Goal: Task Accomplishment & Management: Complete application form

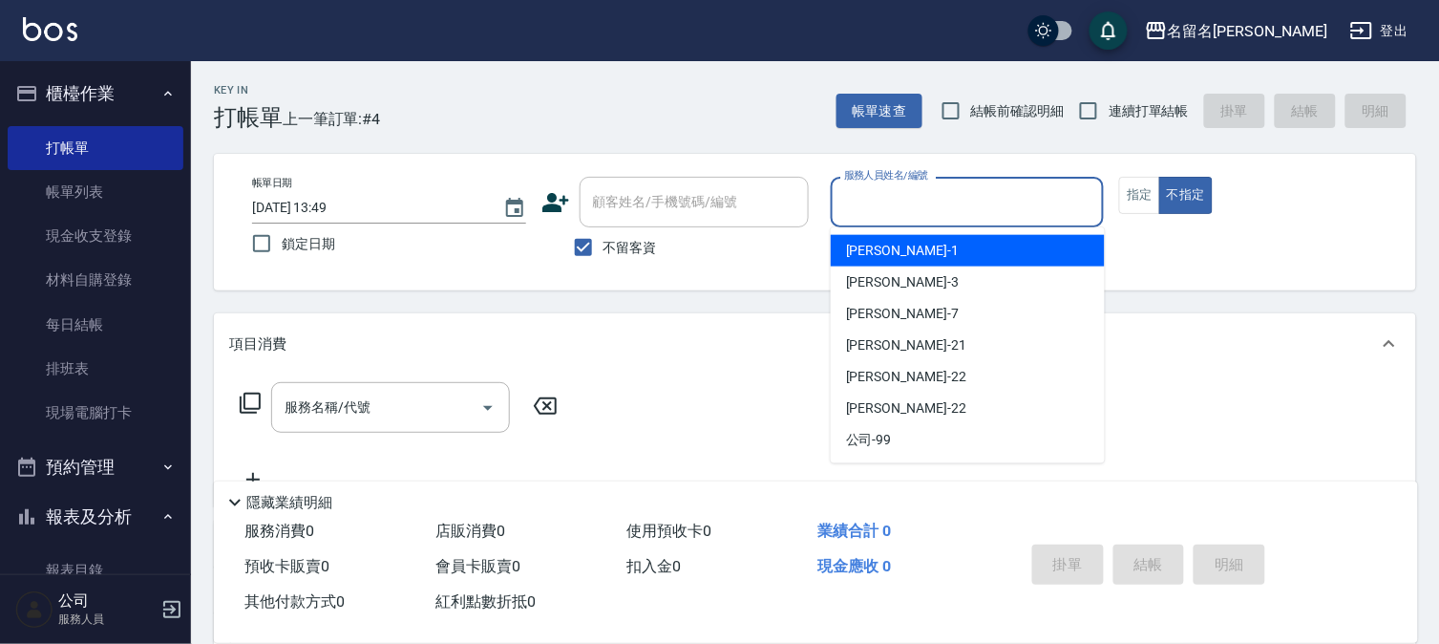
click at [857, 197] on input "服務人員姓名/編號" at bounding box center [968, 201] width 257 height 33
click at [860, 252] on span "[PERSON_NAME]-1" at bounding box center [902, 251] width 113 height 20
type input "[PERSON_NAME]-1"
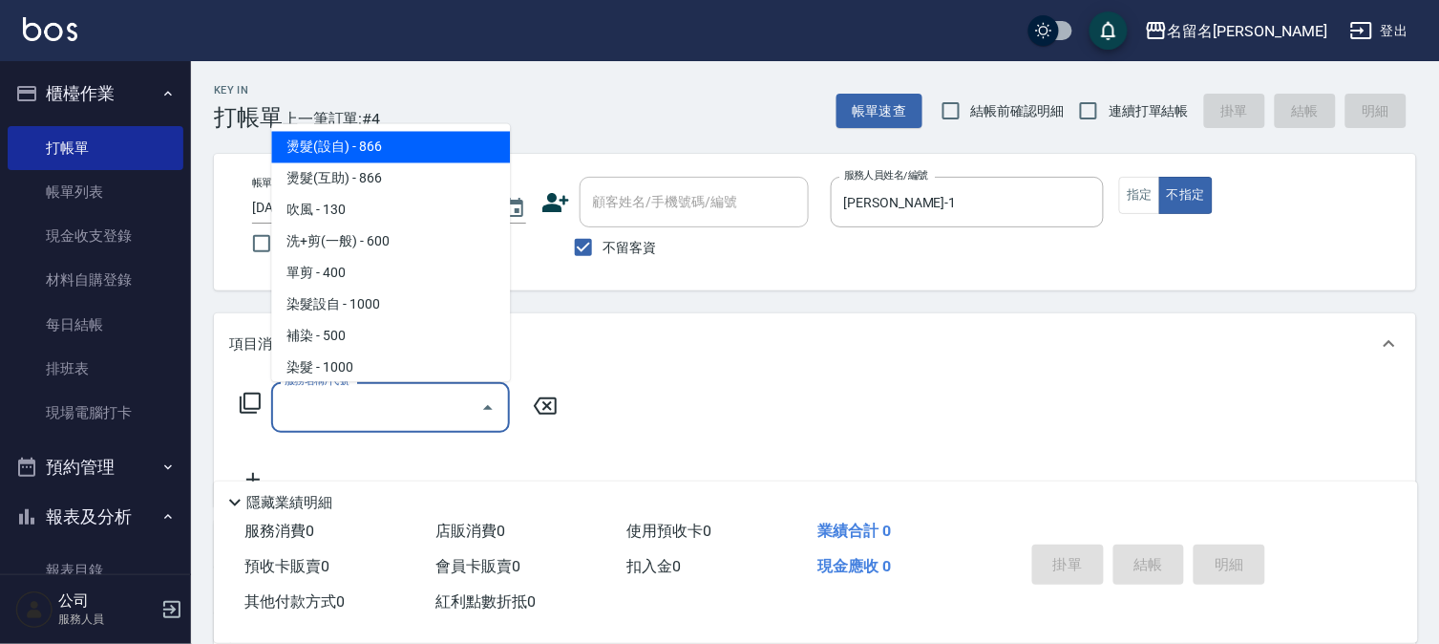
click at [287, 420] on input "服務名稱/代號" at bounding box center [376, 407] width 193 height 33
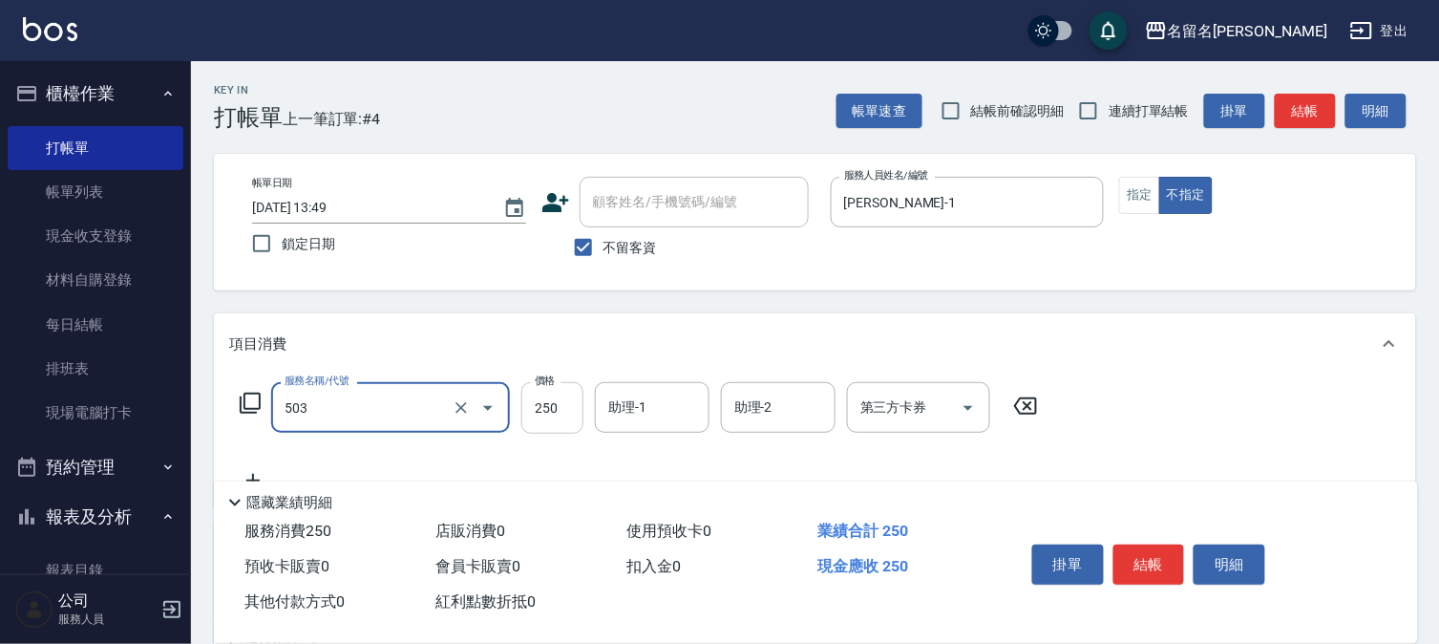
type input "指定洗髮(503)"
click at [555, 414] on input "250" at bounding box center [552, 408] width 62 height 52
type input "220"
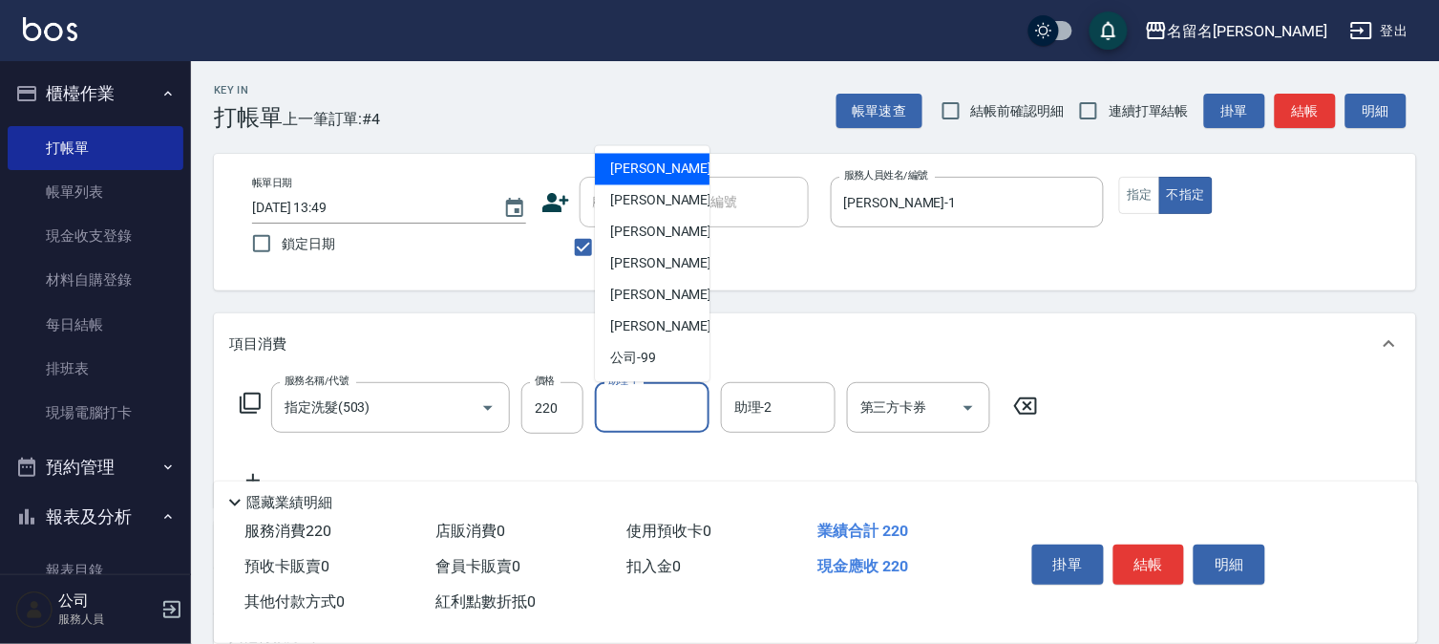
click at [665, 395] on input "助理-1" at bounding box center [652, 407] width 97 height 33
click at [643, 170] on span "[PERSON_NAME]-1" at bounding box center [666, 169] width 113 height 20
type input "[PERSON_NAME]-1"
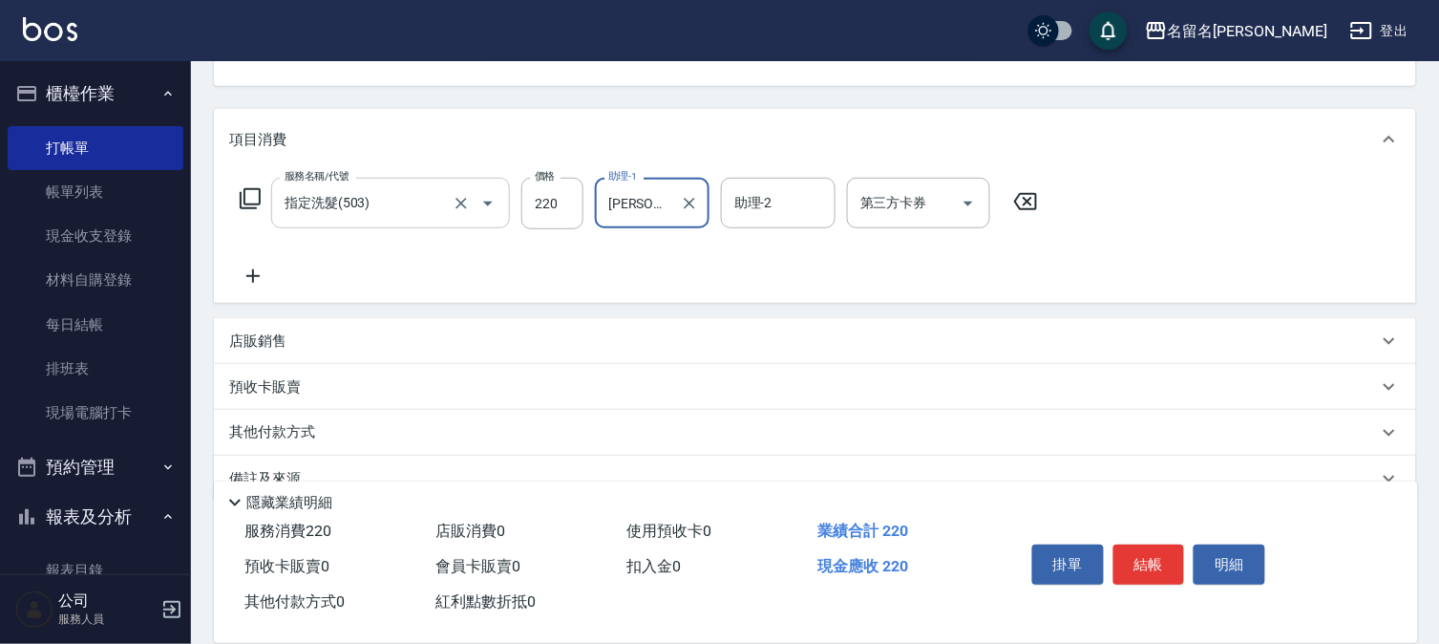
scroll to position [212, 0]
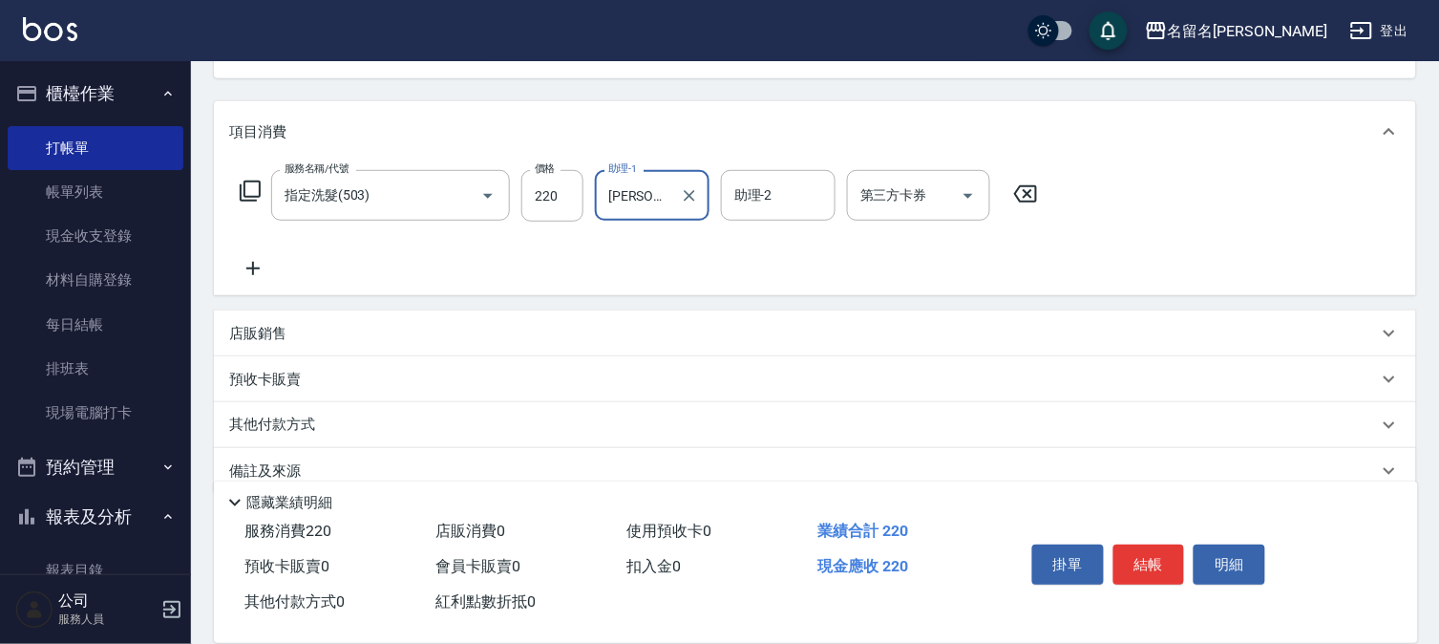
click at [252, 261] on icon at bounding box center [253, 268] width 48 height 23
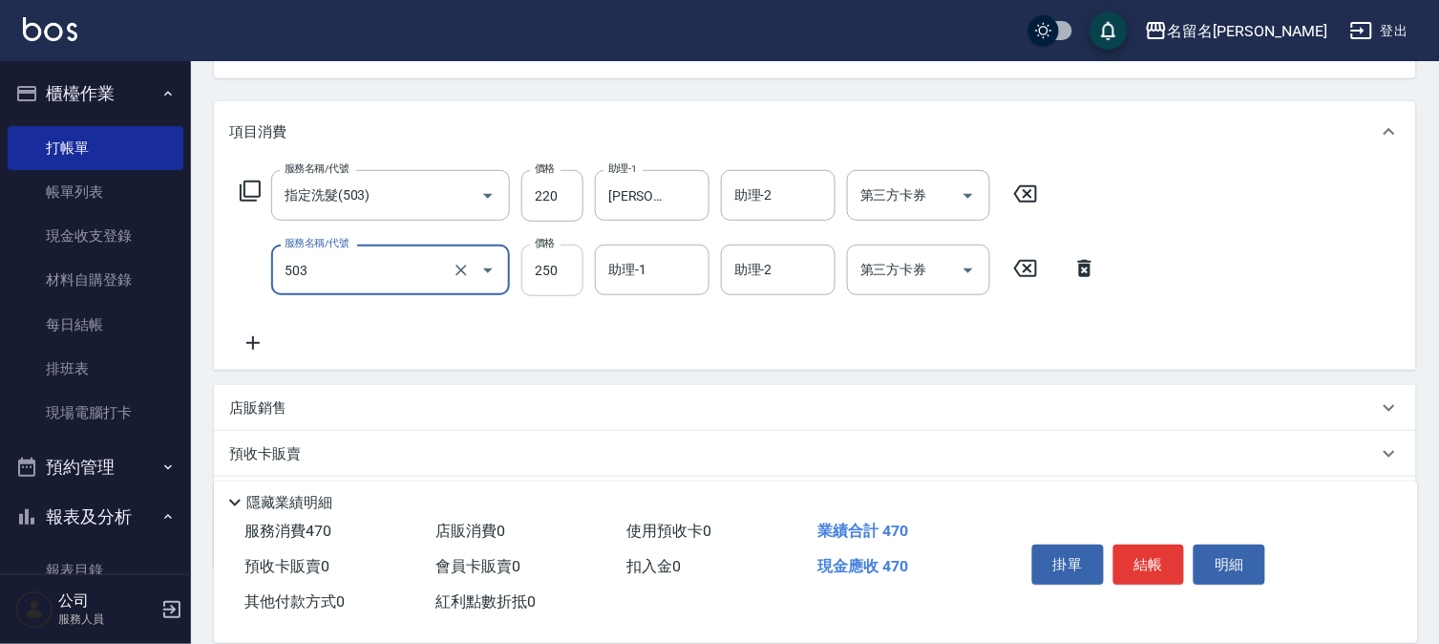
type input "指定洗髮(503)"
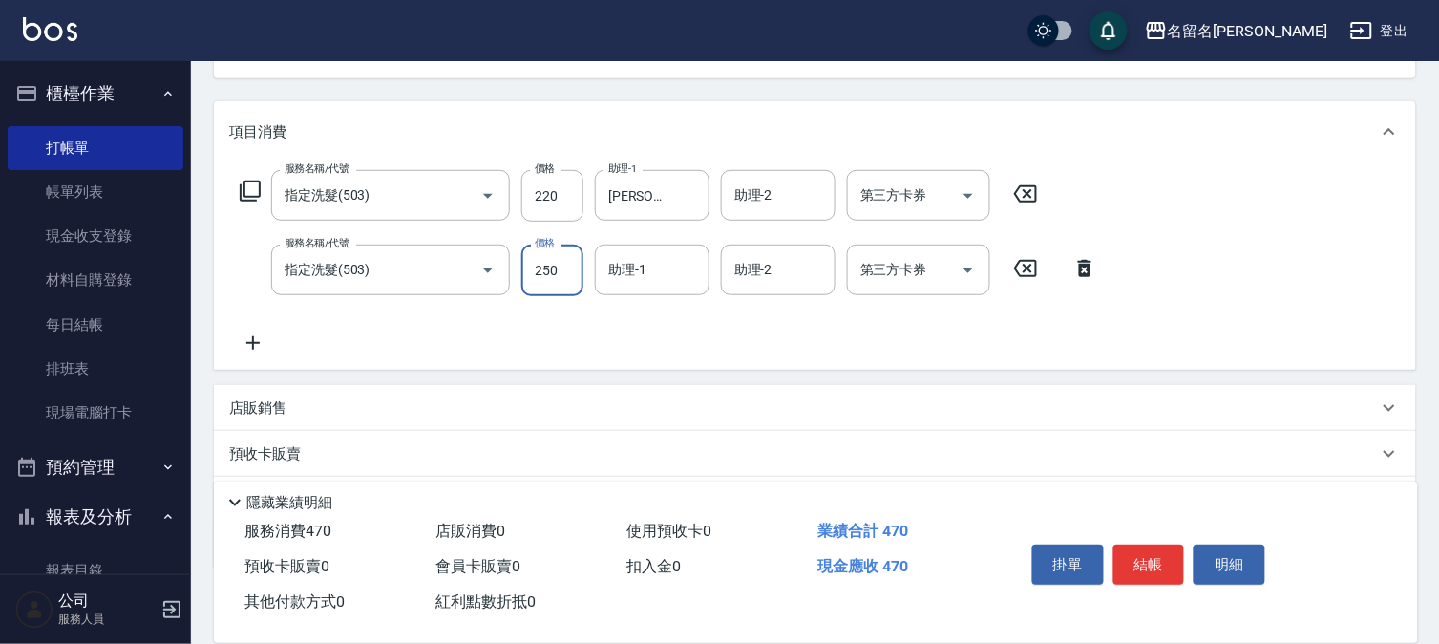
click at [548, 267] on input "250" at bounding box center [552, 270] width 62 height 52
type input "300"
click at [641, 258] on input "助理-1" at bounding box center [652, 269] width 97 height 33
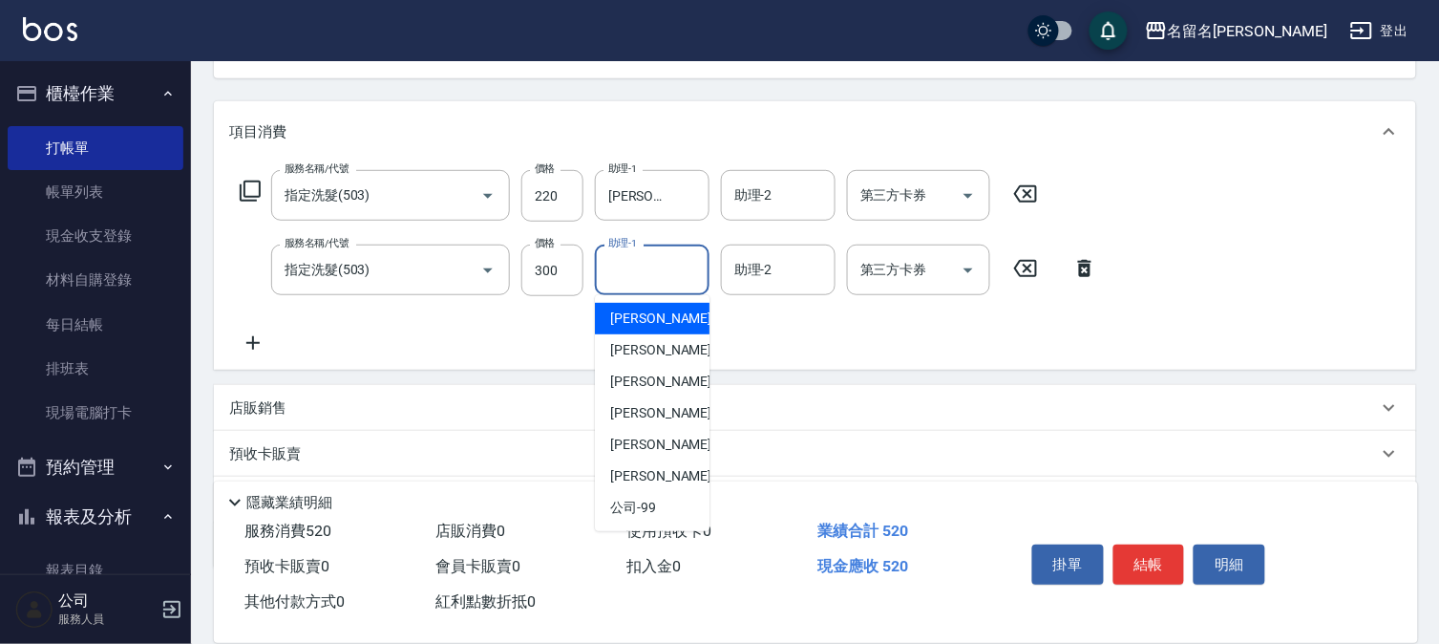
click at [657, 309] on span "[PERSON_NAME]-1" at bounding box center [666, 318] width 113 height 20
type input "[PERSON_NAME]-1"
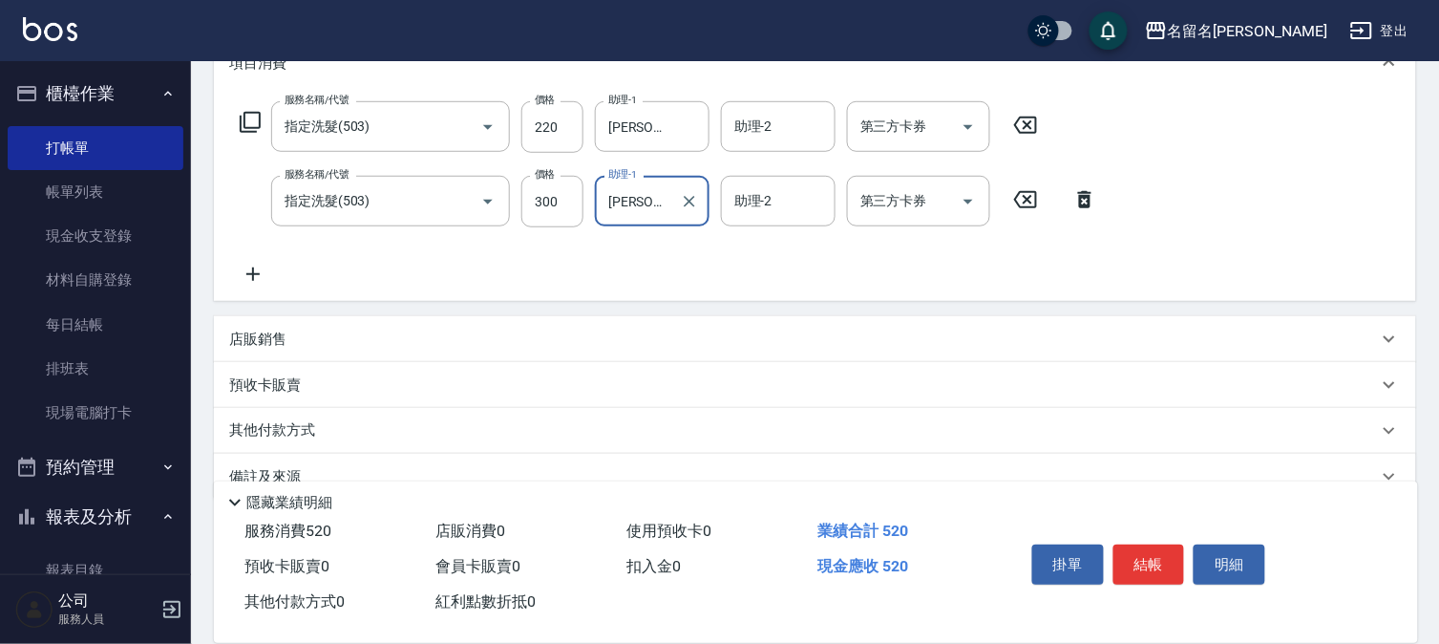
scroll to position [317, 0]
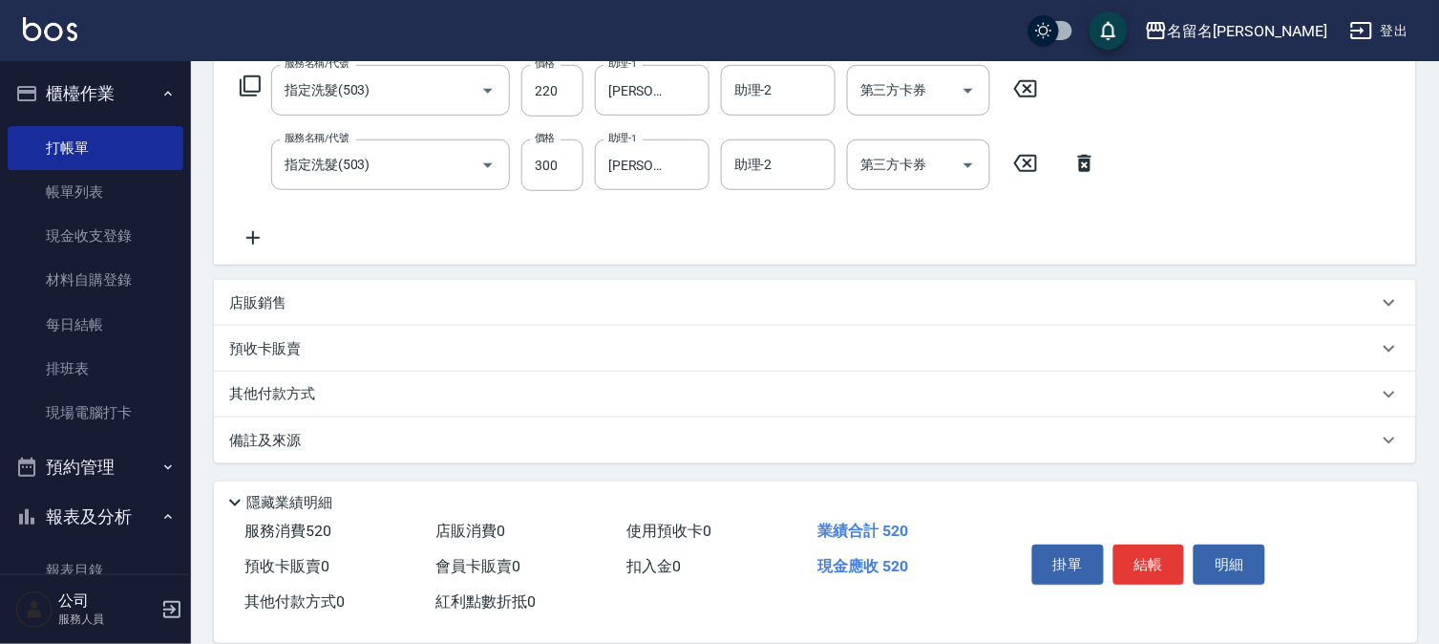
click at [248, 234] on icon at bounding box center [253, 237] width 48 height 23
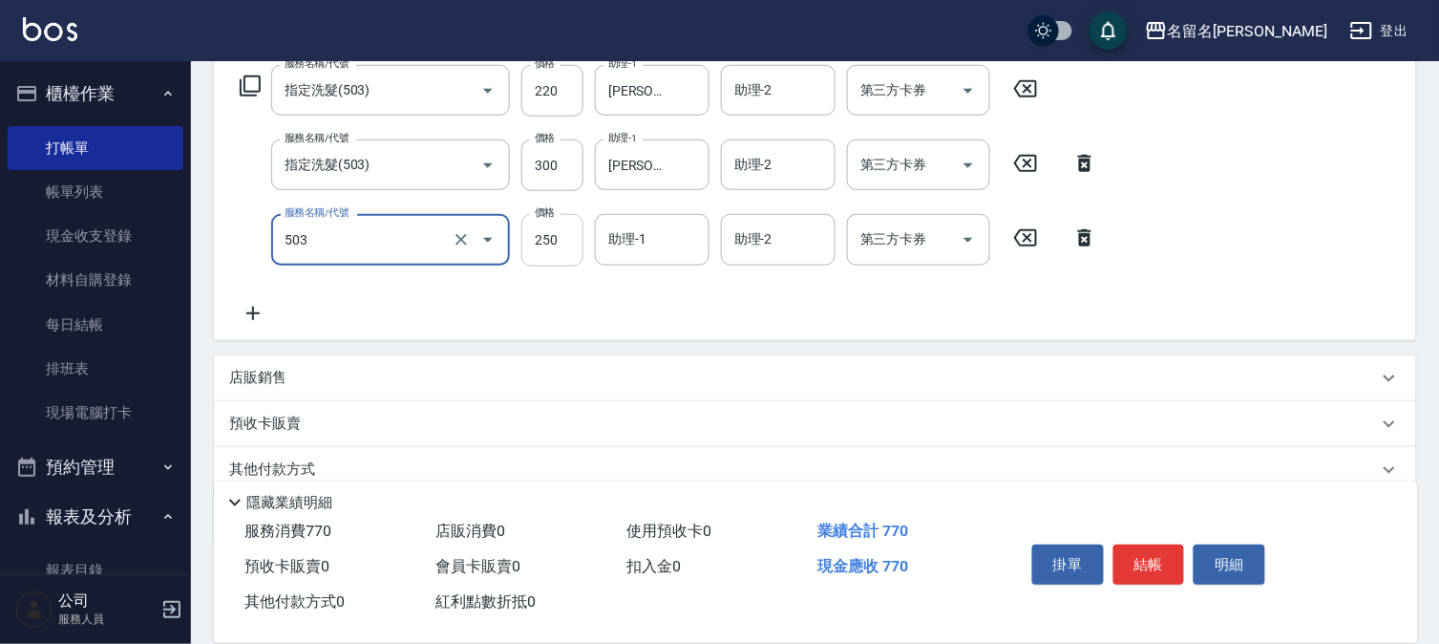
type input "指定洗髮(503)"
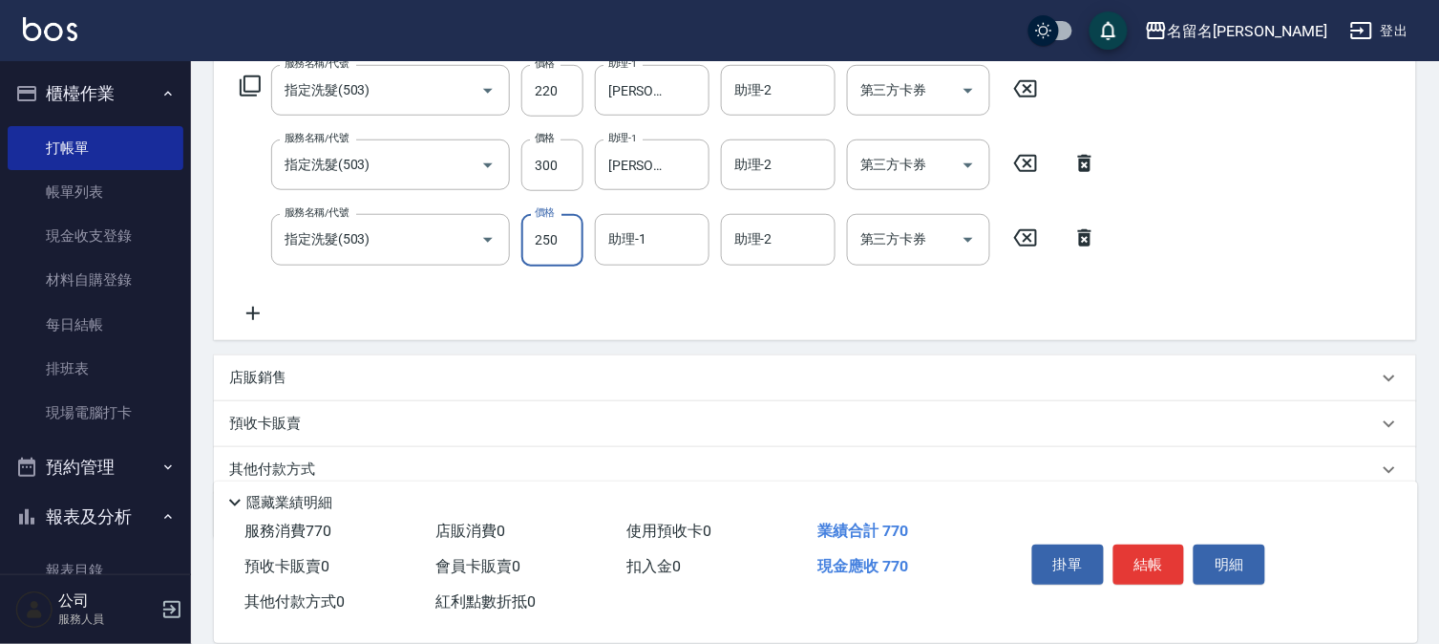
click at [560, 250] on input "250" at bounding box center [552, 240] width 62 height 52
type input "350"
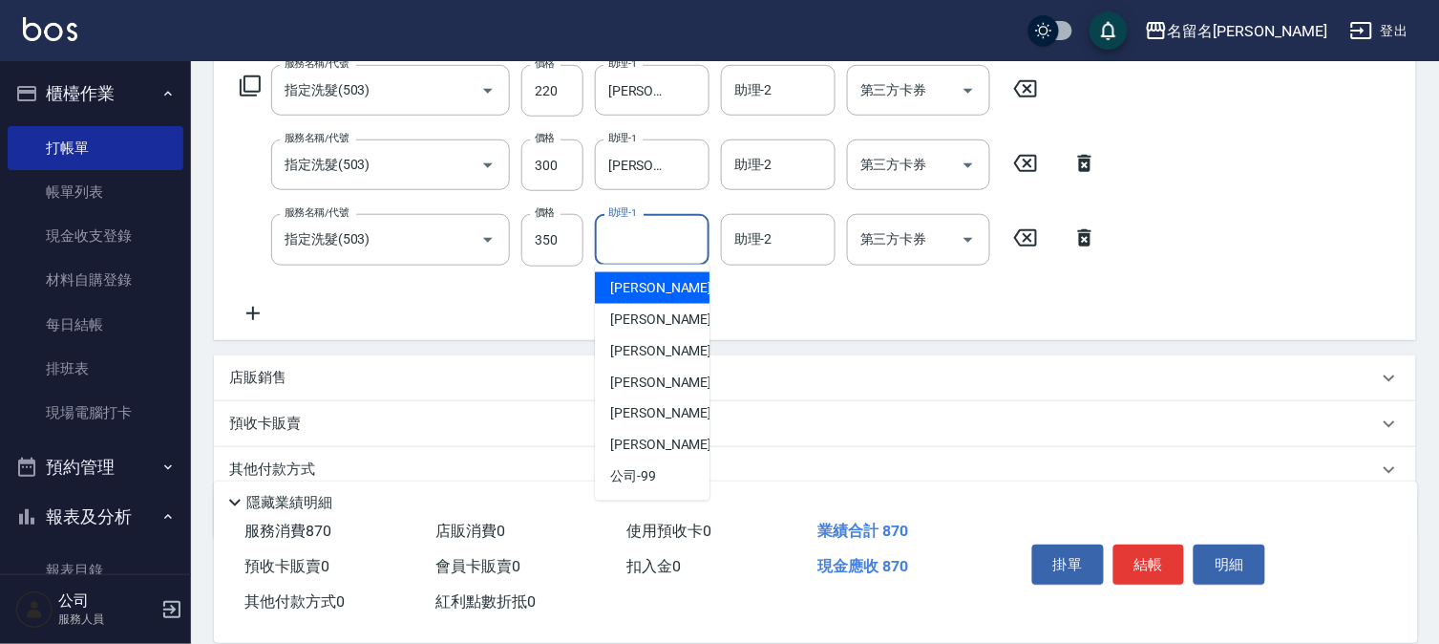
click at [609, 242] on input "助理-1" at bounding box center [652, 239] width 97 height 33
click at [632, 278] on span "[PERSON_NAME]-1" at bounding box center [666, 288] width 113 height 20
type input "[PERSON_NAME]-1"
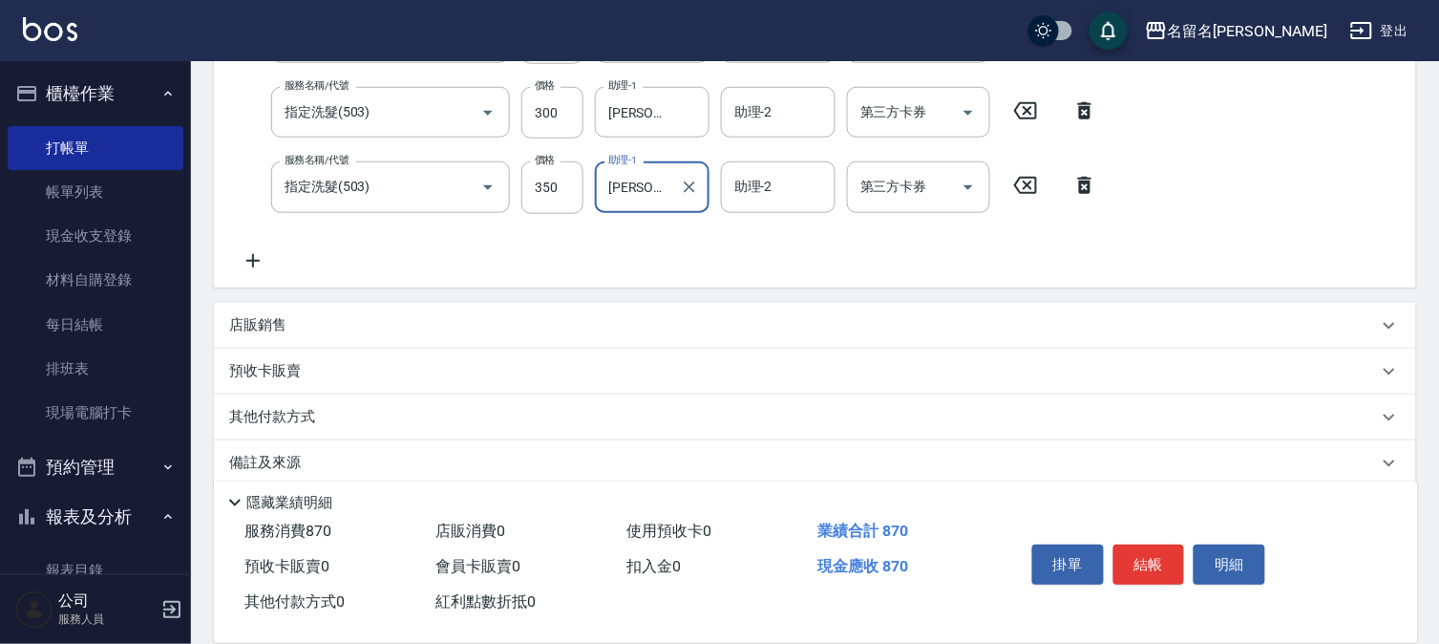
scroll to position [393, 0]
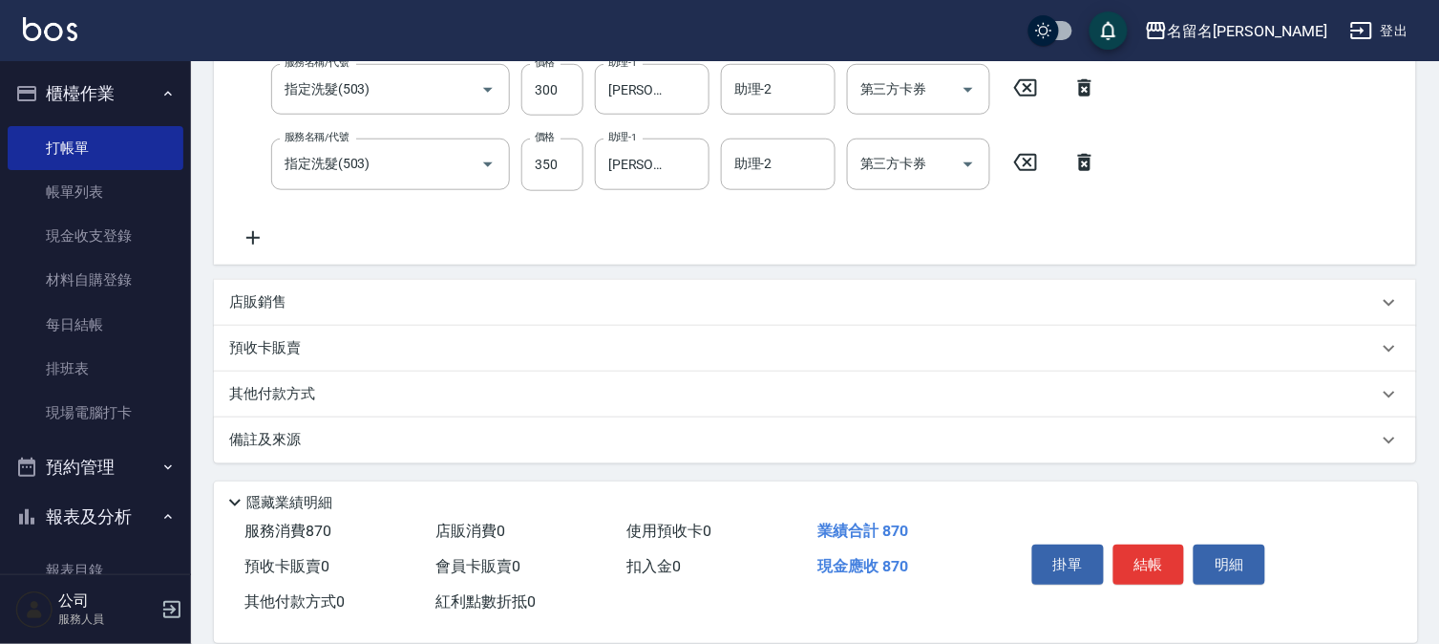
click at [259, 231] on icon at bounding box center [253, 237] width 48 height 23
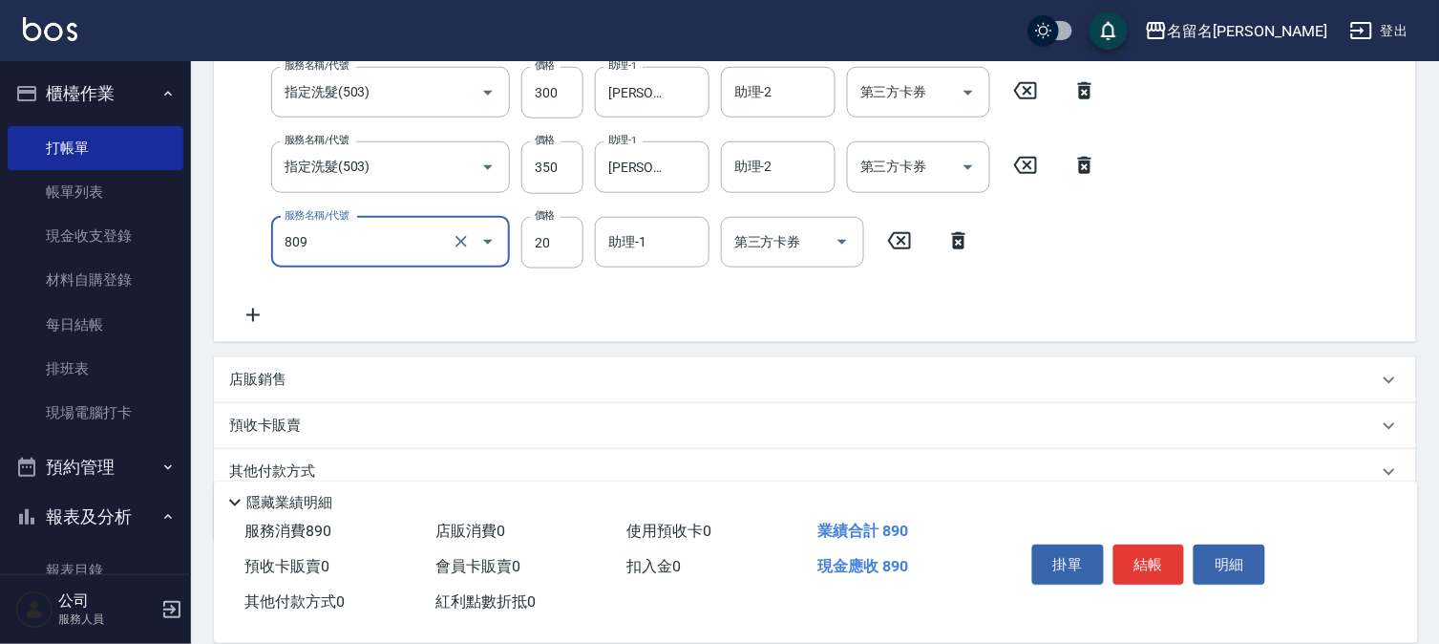
type input "[PERSON_NAME](809)"
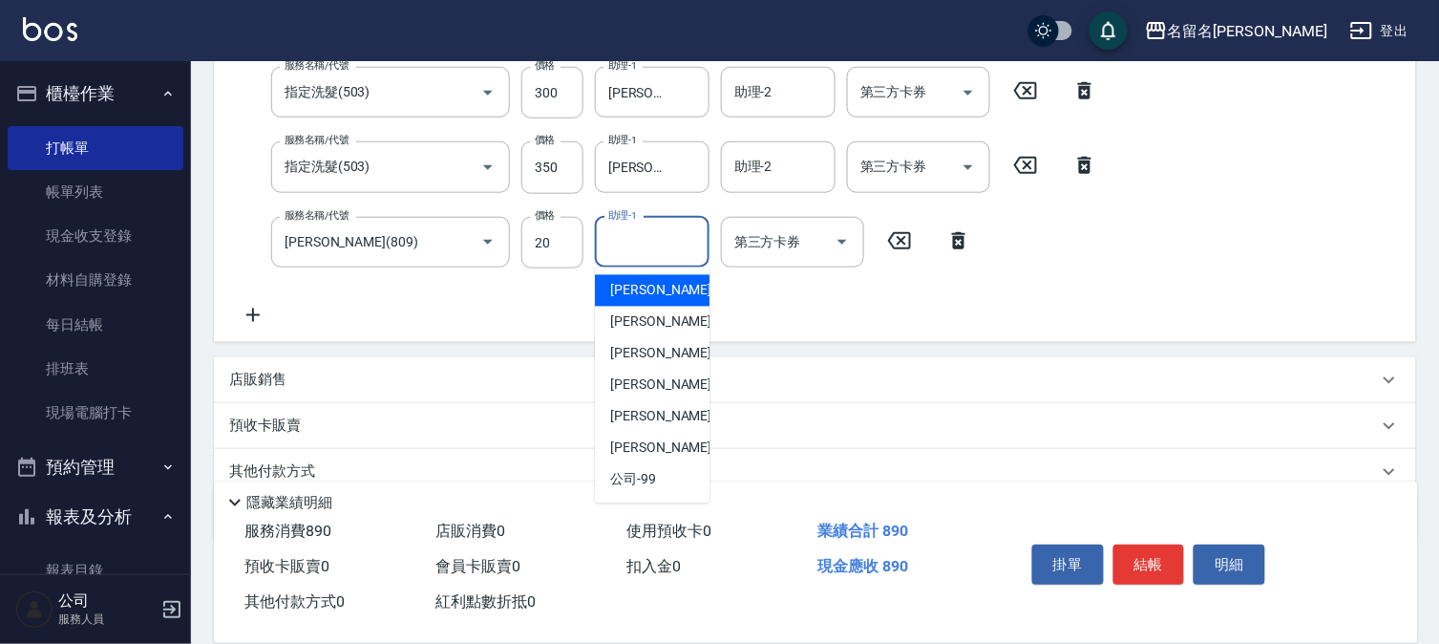
click at [635, 249] on input "助理-1" at bounding box center [652, 241] width 97 height 33
click at [637, 284] on span "[PERSON_NAME]-1" at bounding box center [666, 291] width 113 height 20
type input "[PERSON_NAME]-1"
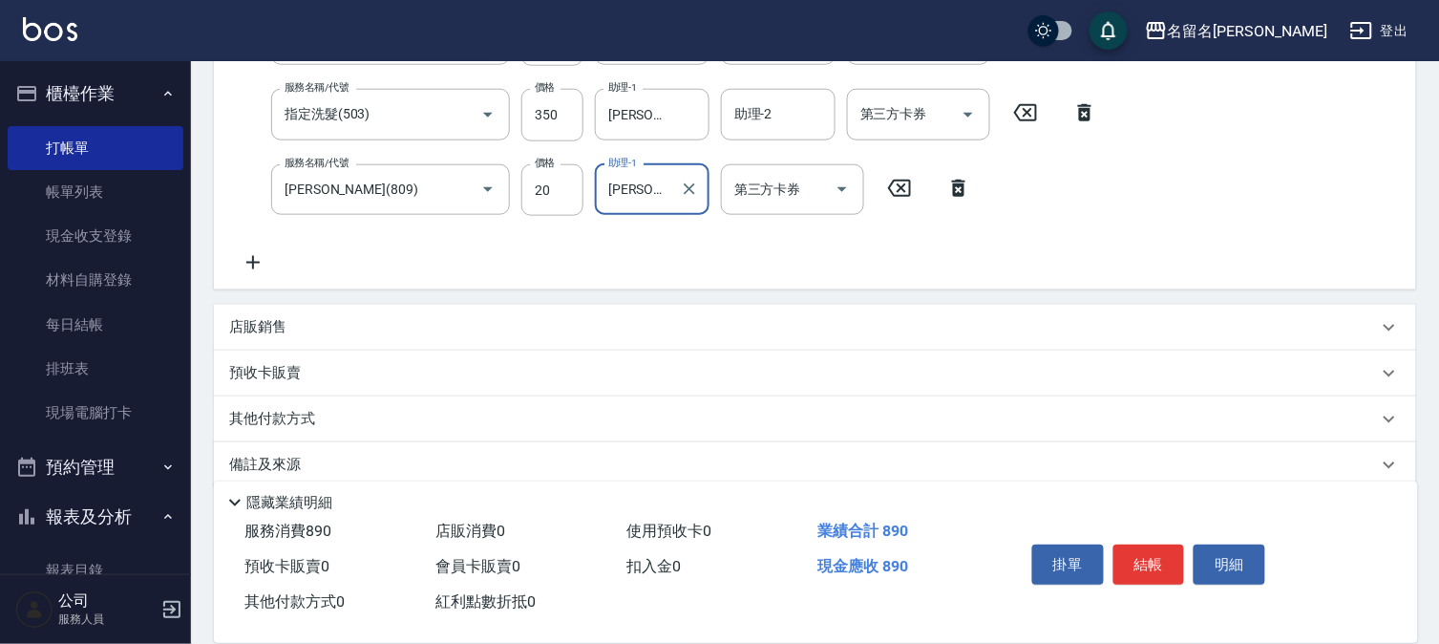
scroll to position [466, 0]
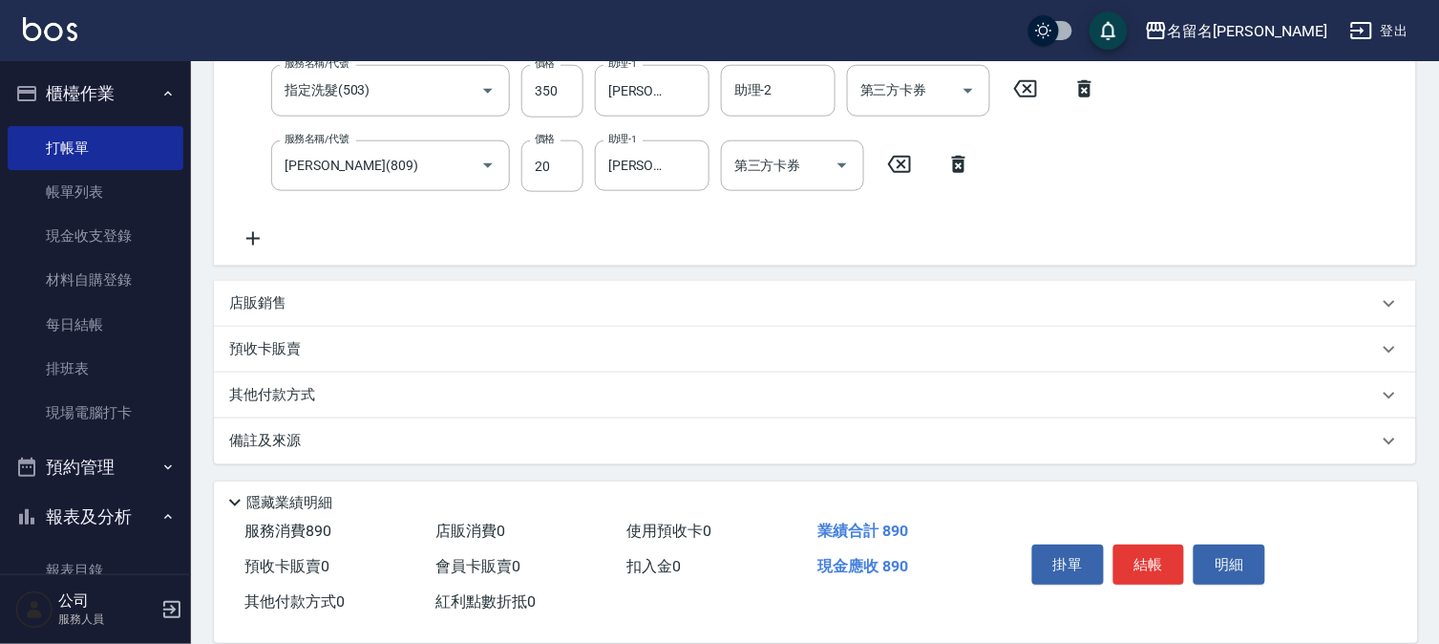
click at [251, 231] on icon at bounding box center [253, 238] width 48 height 23
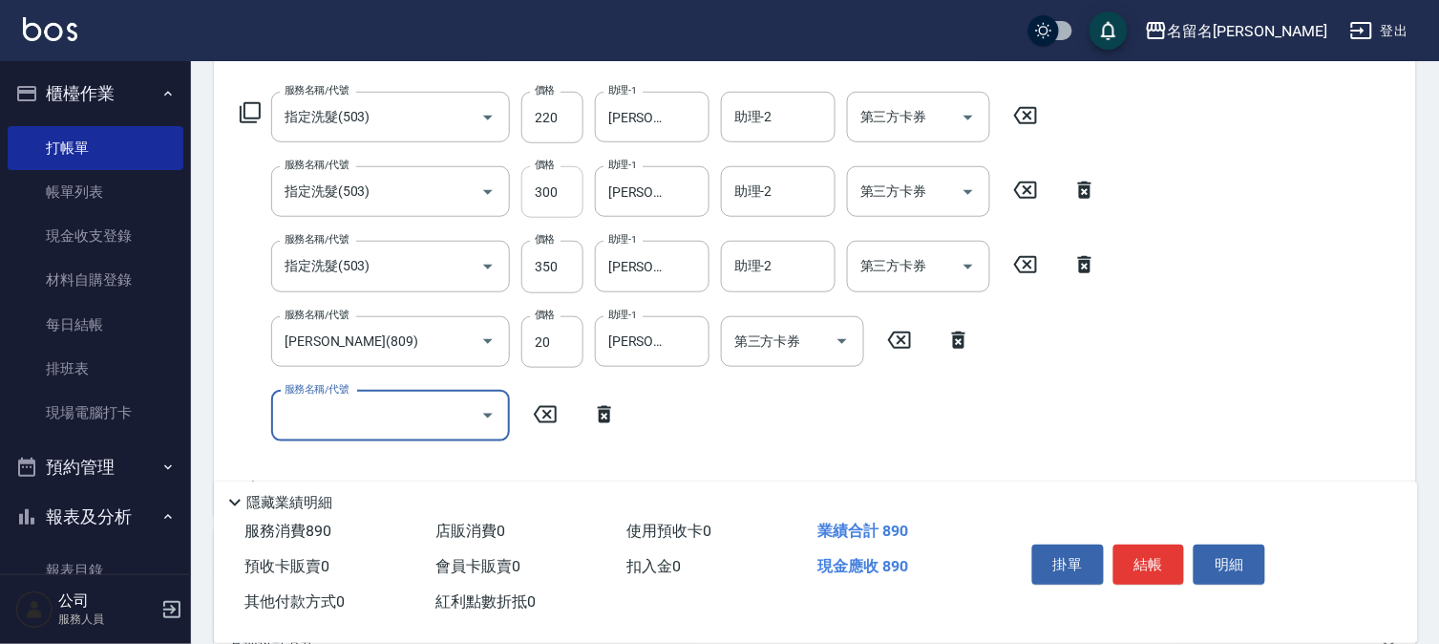
scroll to position [297, 0]
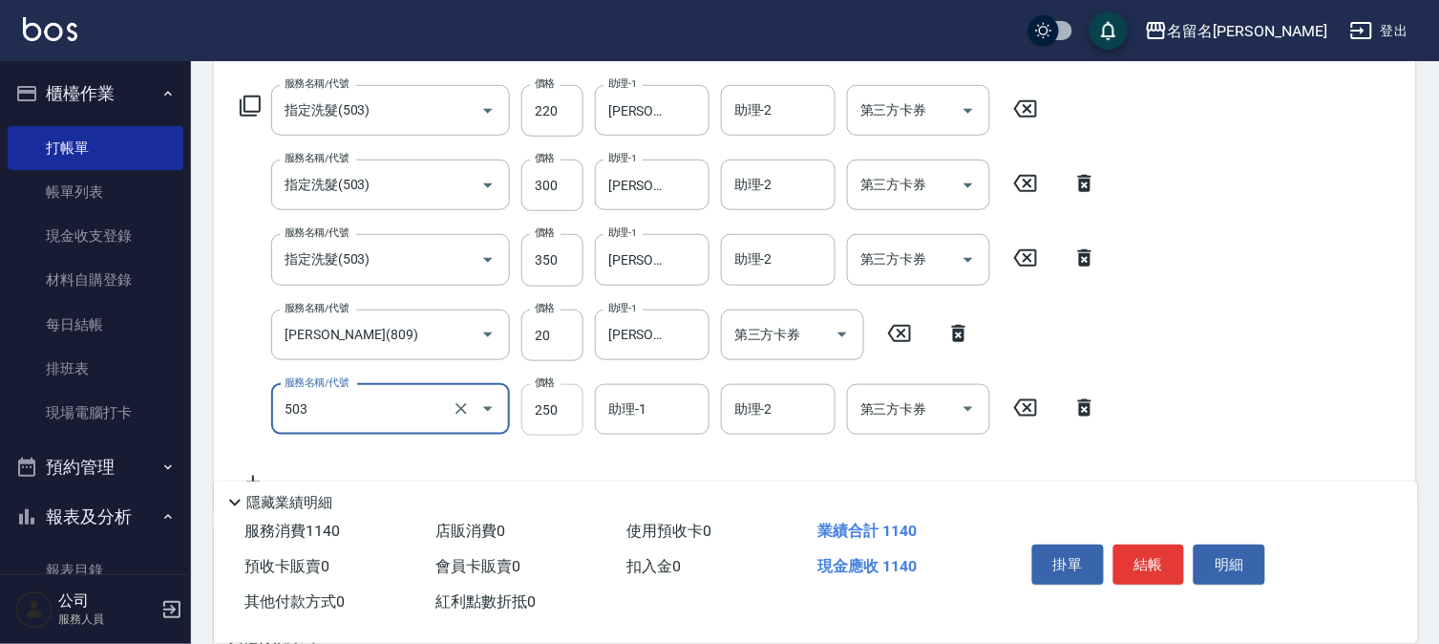
type input "指定洗髮(503)"
click at [557, 408] on input "250" at bounding box center [552, 410] width 62 height 52
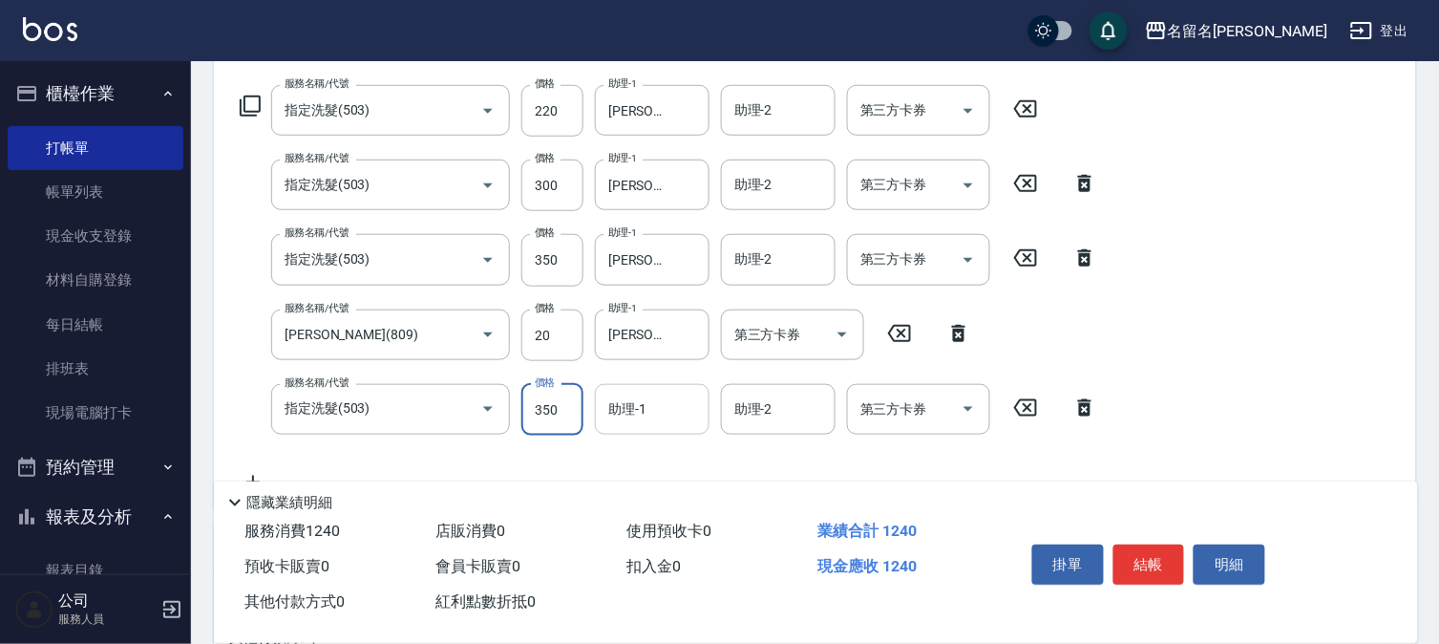
type input "350"
click at [646, 420] on input "助理-1" at bounding box center [652, 409] width 97 height 33
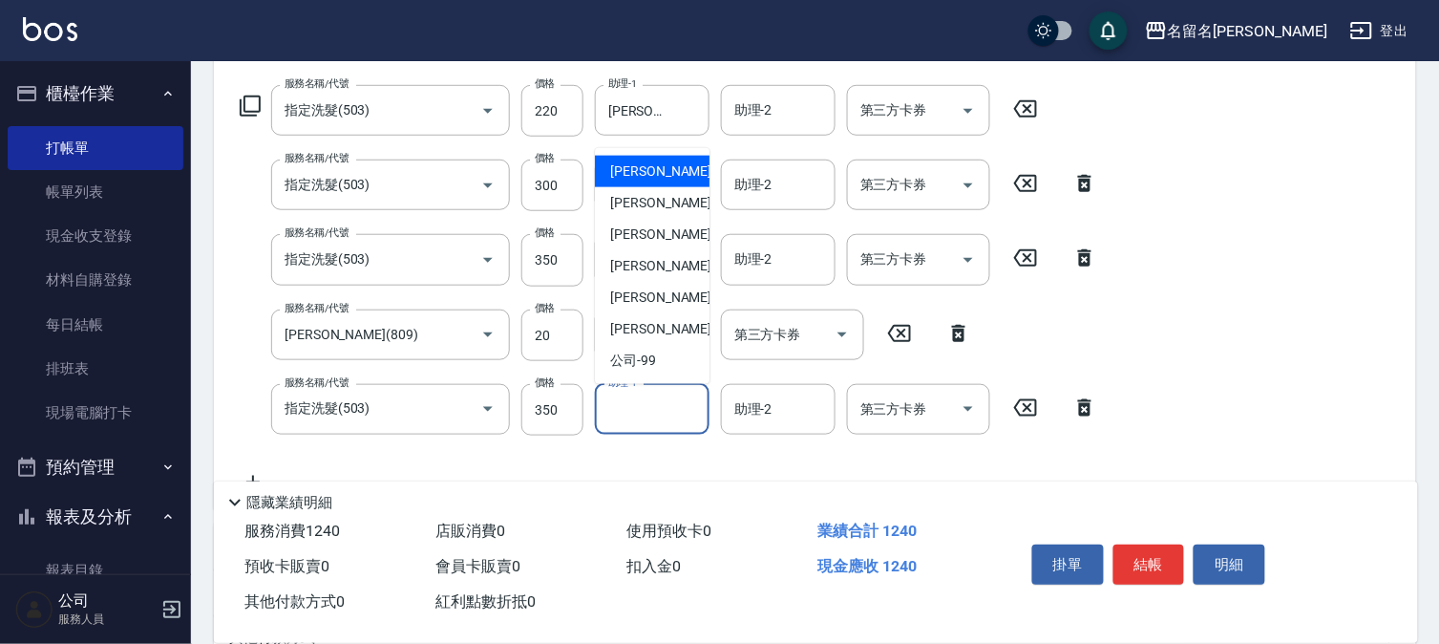
click at [633, 165] on span "[PERSON_NAME]-1" at bounding box center [666, 171] width 113 height 20
type input "[PERSON_NAME]-1"
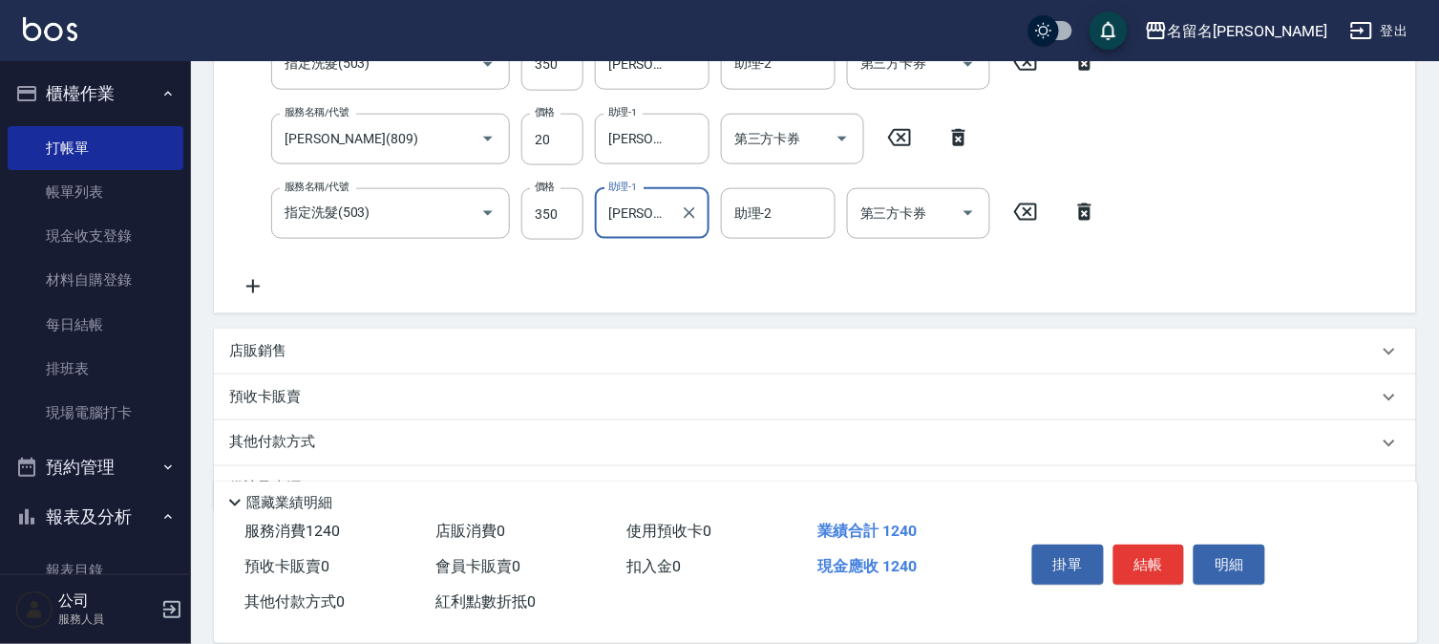
scroll to position [541, 0]
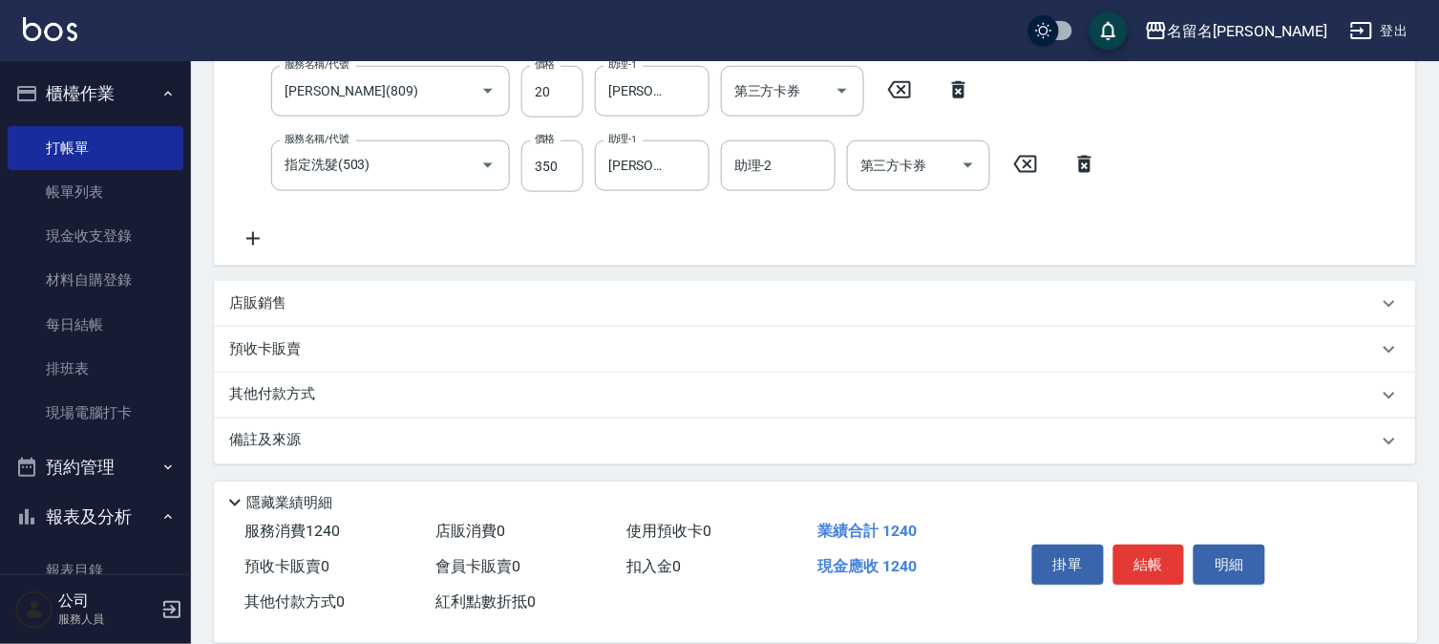
click at [259, 232] on icon at bounding box center [253, 238] width 48 height 23
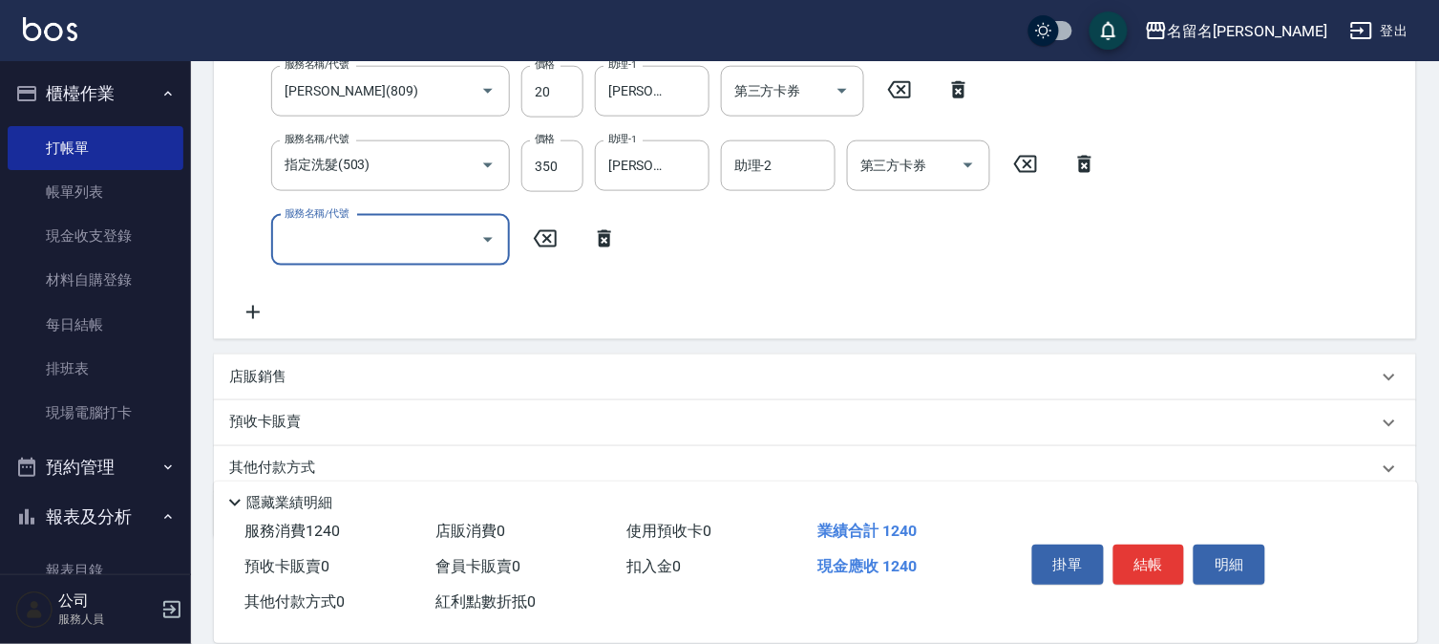
scroll to position [458, 0]
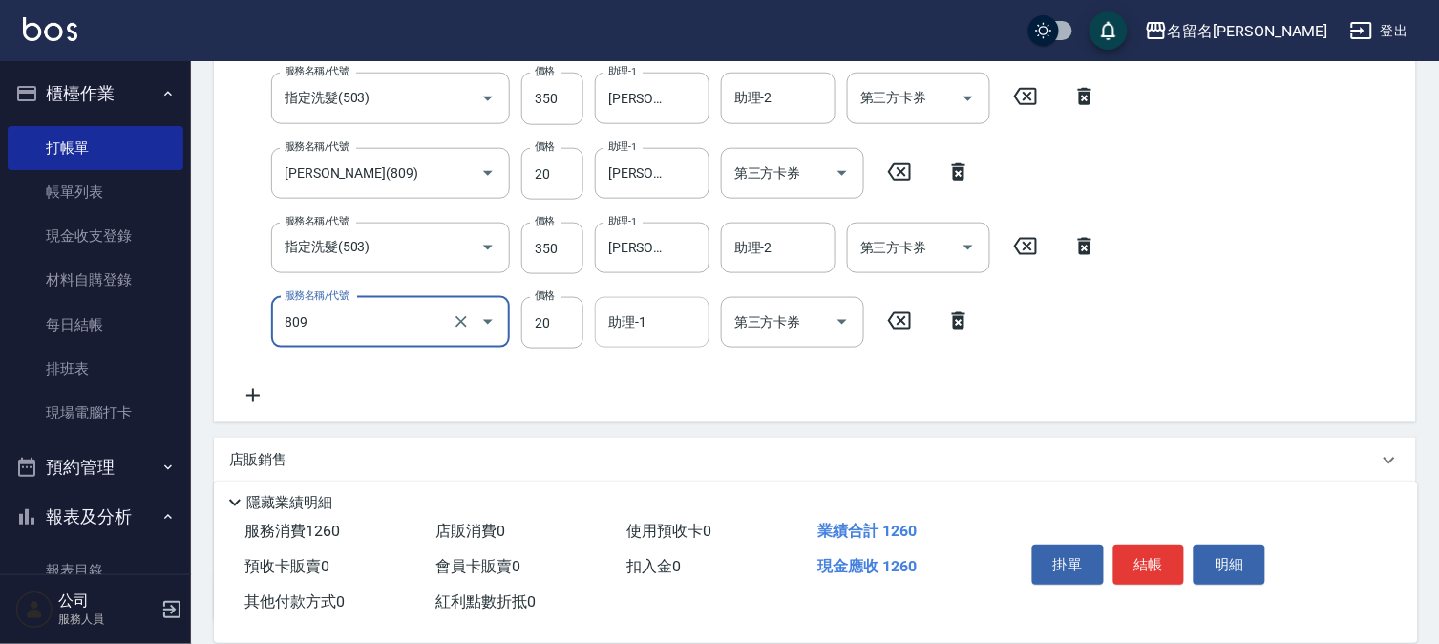
type input "[PERSON_NAME](809)"
click at [676, 332] on input "助理-1" at bounding box center [652, 322] width 97 height 33
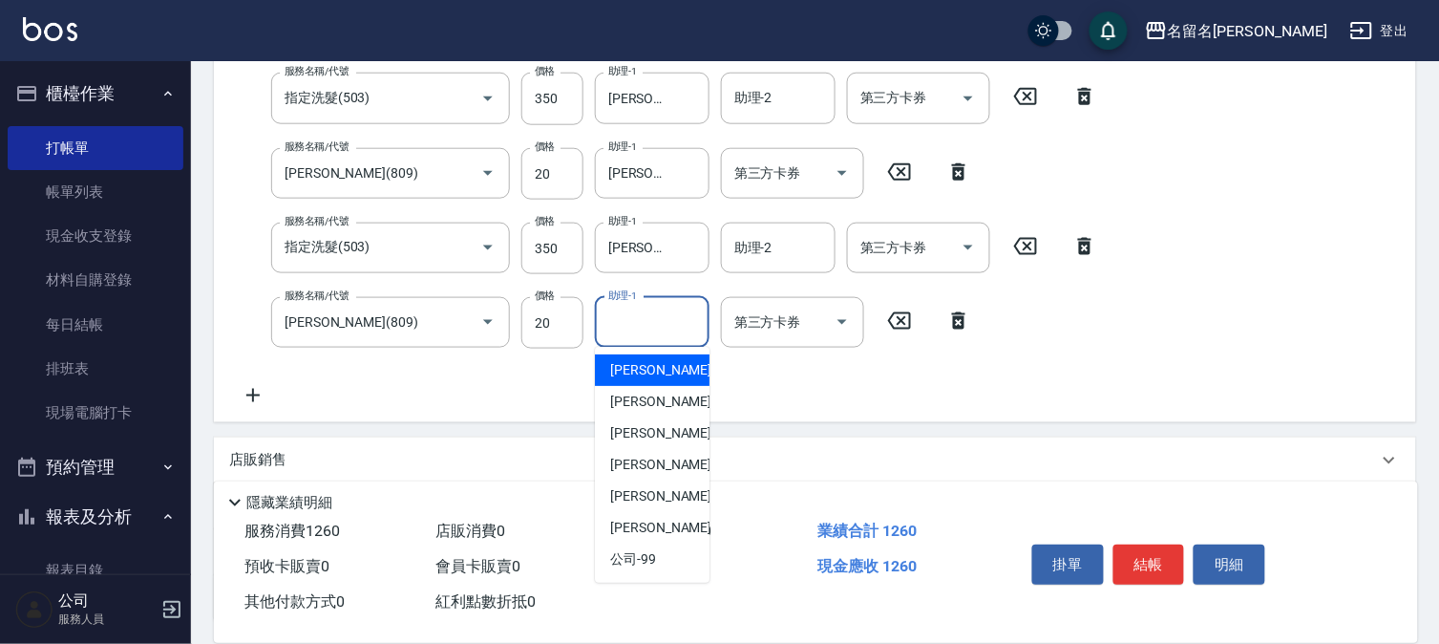
click at [662, 366] on span "[PERSON_NAME]-1" at bounding box center [666, 370] width 113 height 20
type input "[PERSON_NAME]-1"
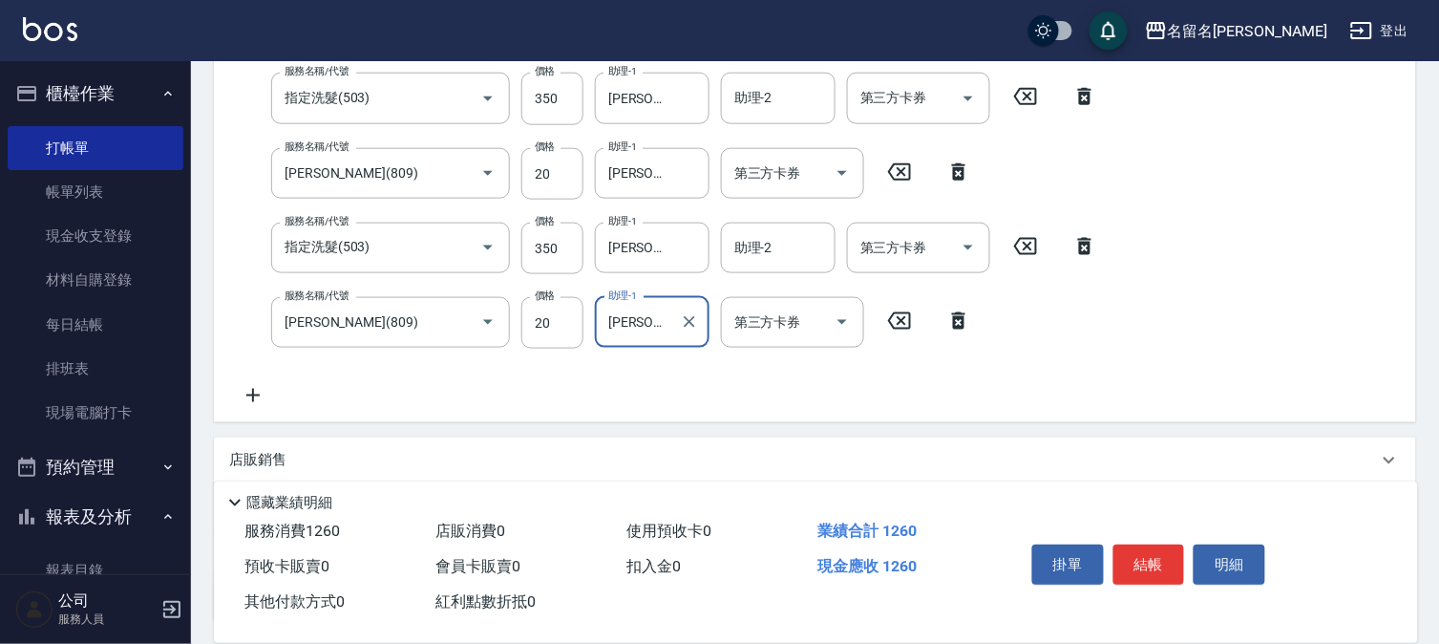
scroll to position [564, 0]
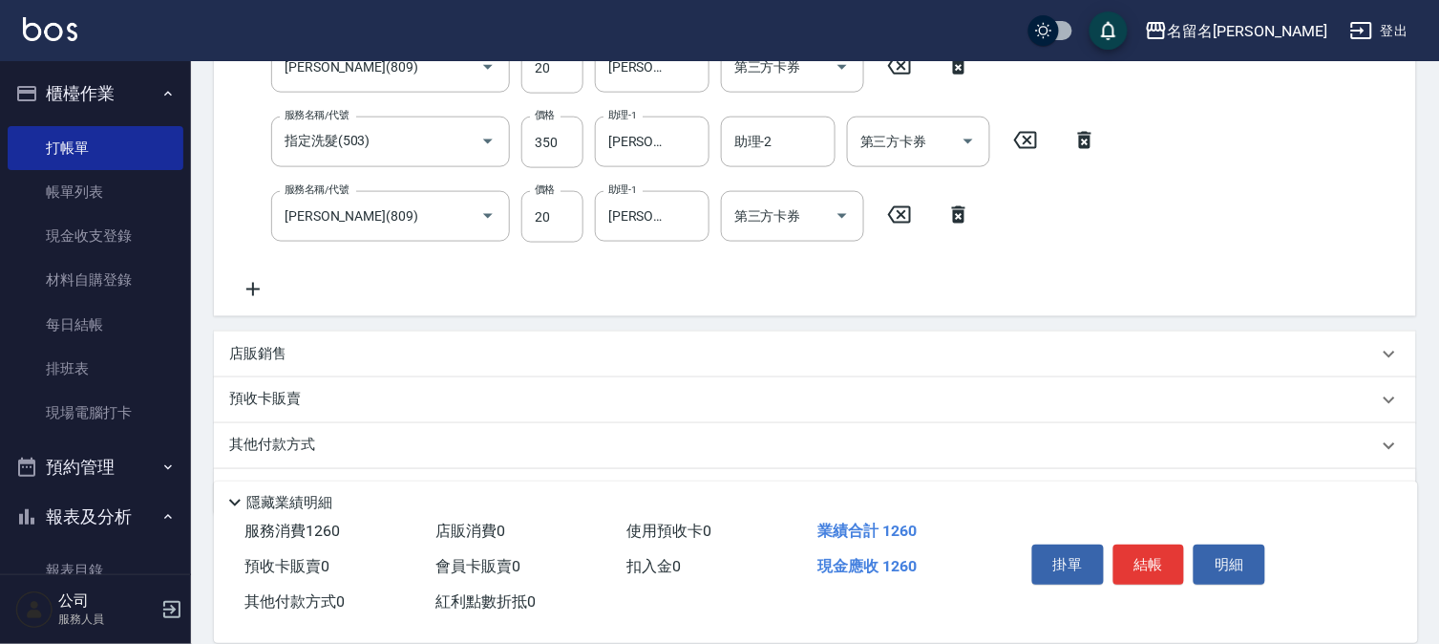
click at [259, 288] on icon at bounding box center [252, 289] width 13 height 13
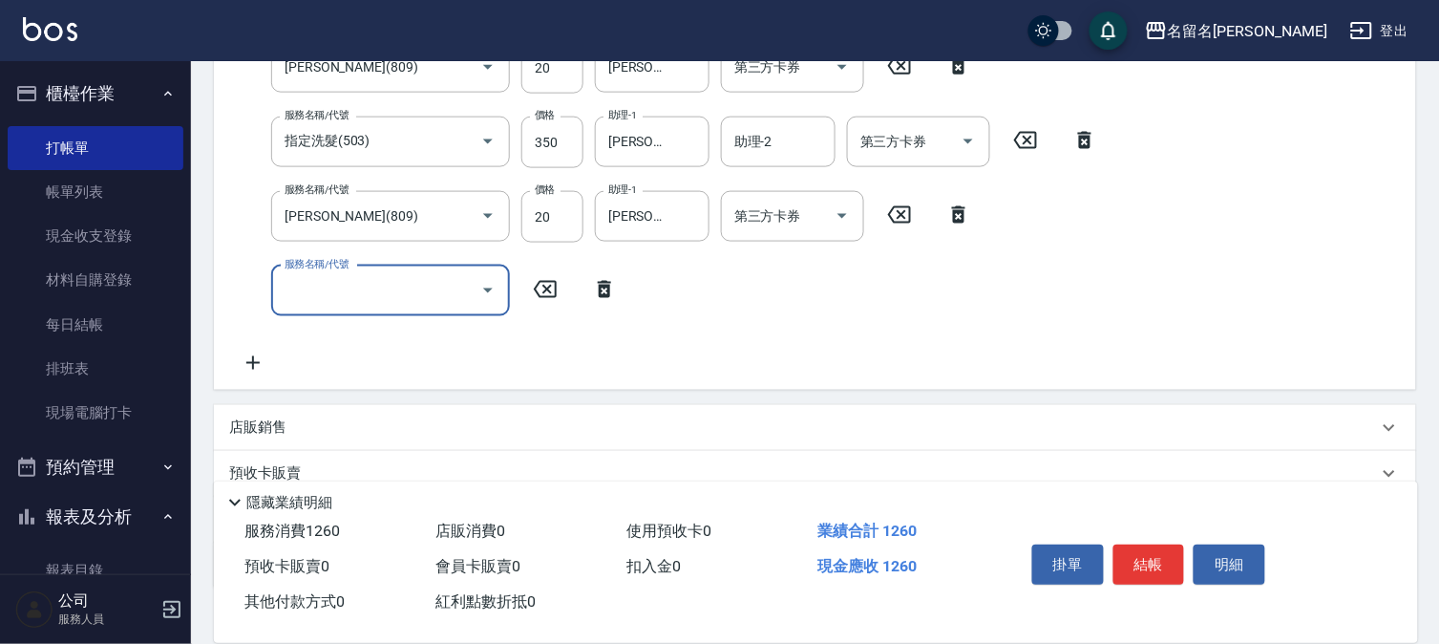
scroll to position [458, 0]
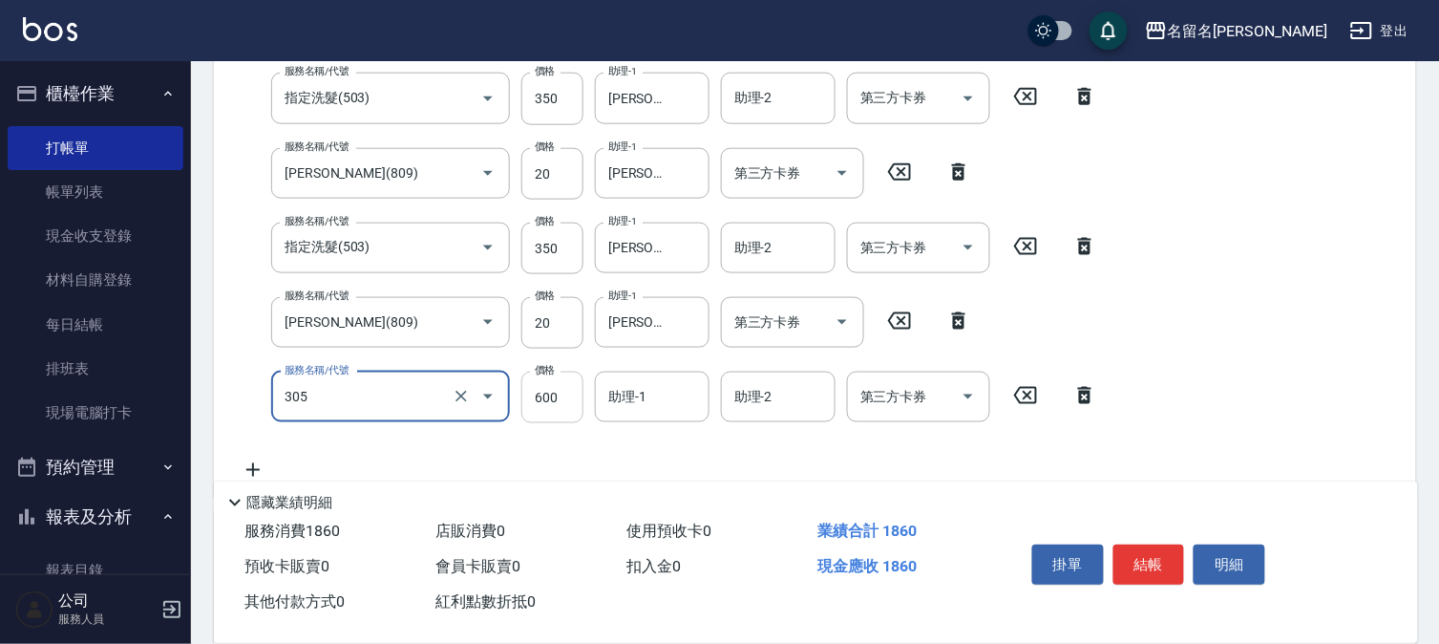
type input "洗+剪(一般)(305)"
click at [556, 398] on input "600" at bounding box center [552, 398] width 62 height 52
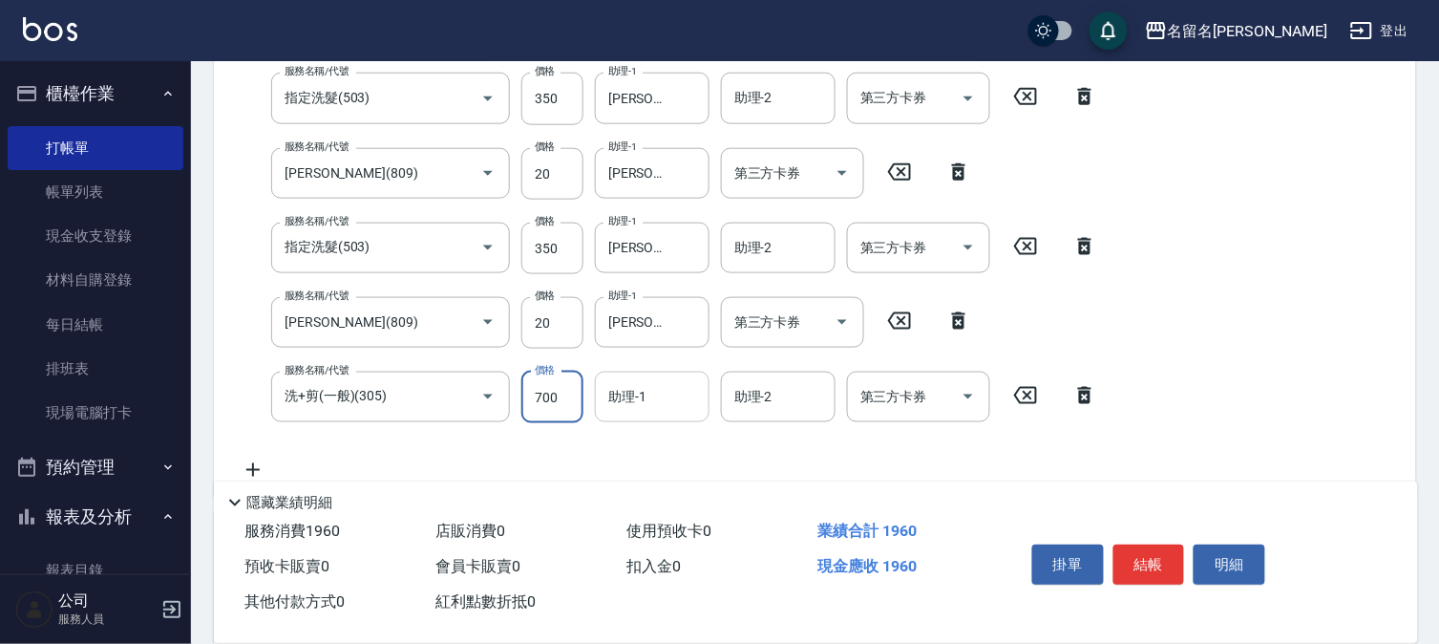
type input "700"
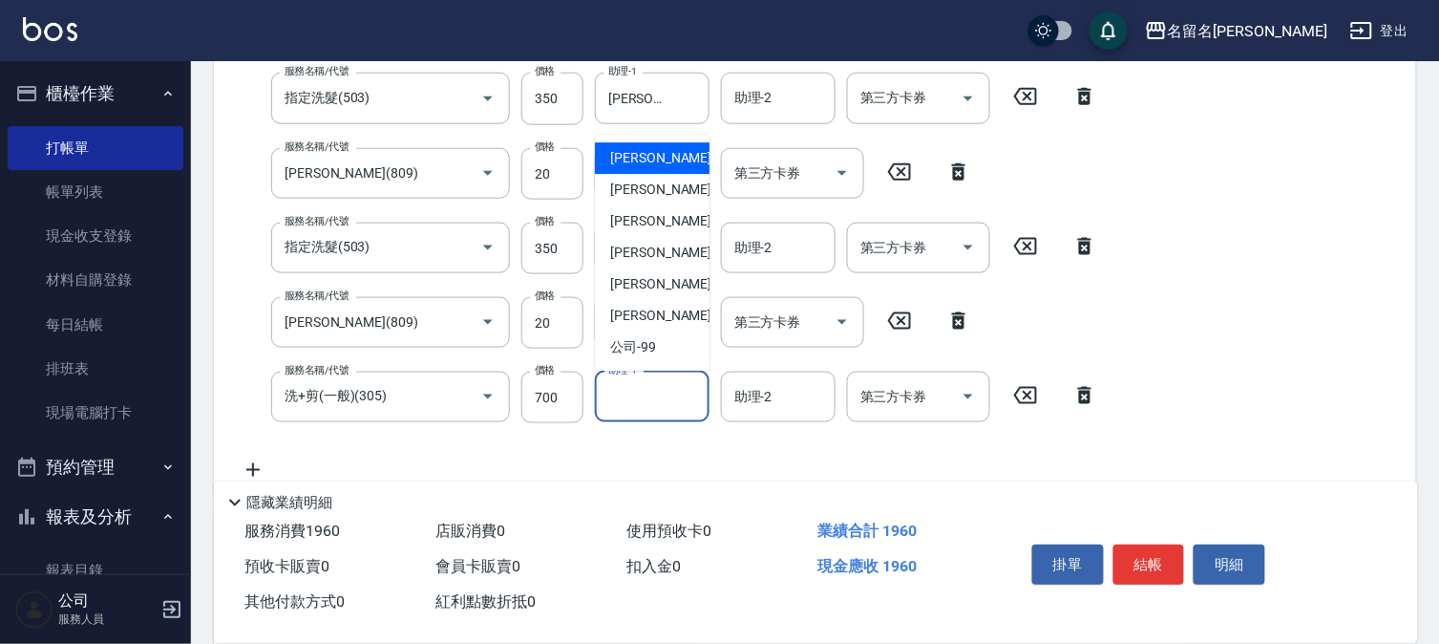
drag, startPoint x: 615, startPoint y: 393, endPoint x: 631, endPoint y: 402, distance: 18.4
click at [631, 402] on input "助理-1" at bounding box center [652, 396] width 97 height 33
click at [654, 155] on span "[PERSON_NAME]-1" at bounding box center [666, 158] width 113 height 20
type input "[PERSON_NAME]-1"
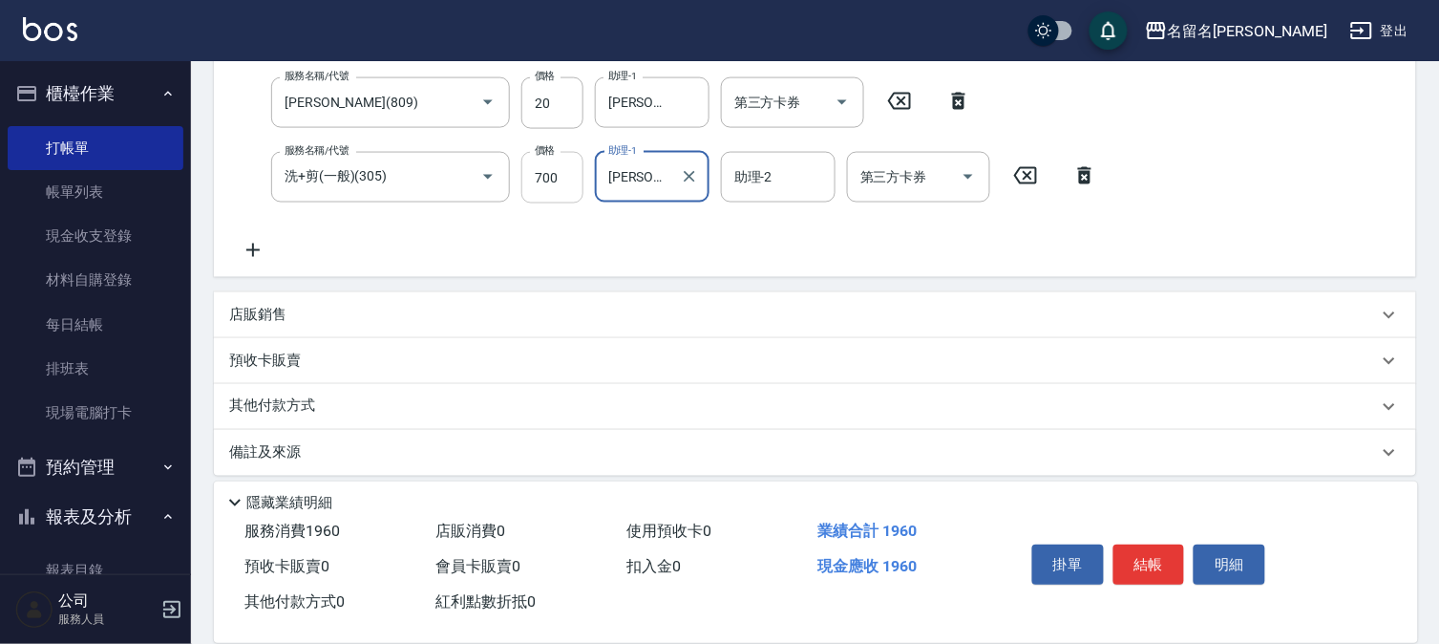
scroll to position [691, 0]
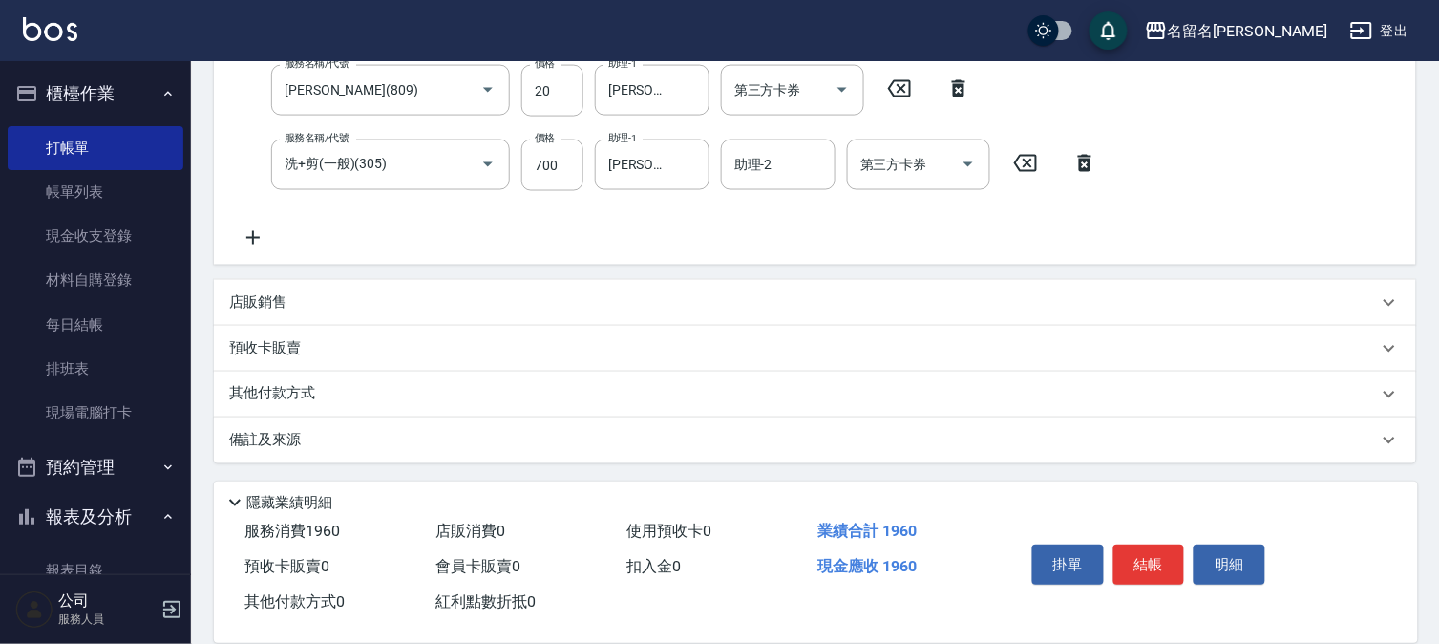
click at [254, 242] on icon at bounding box center [253, 237] width 48 height 23
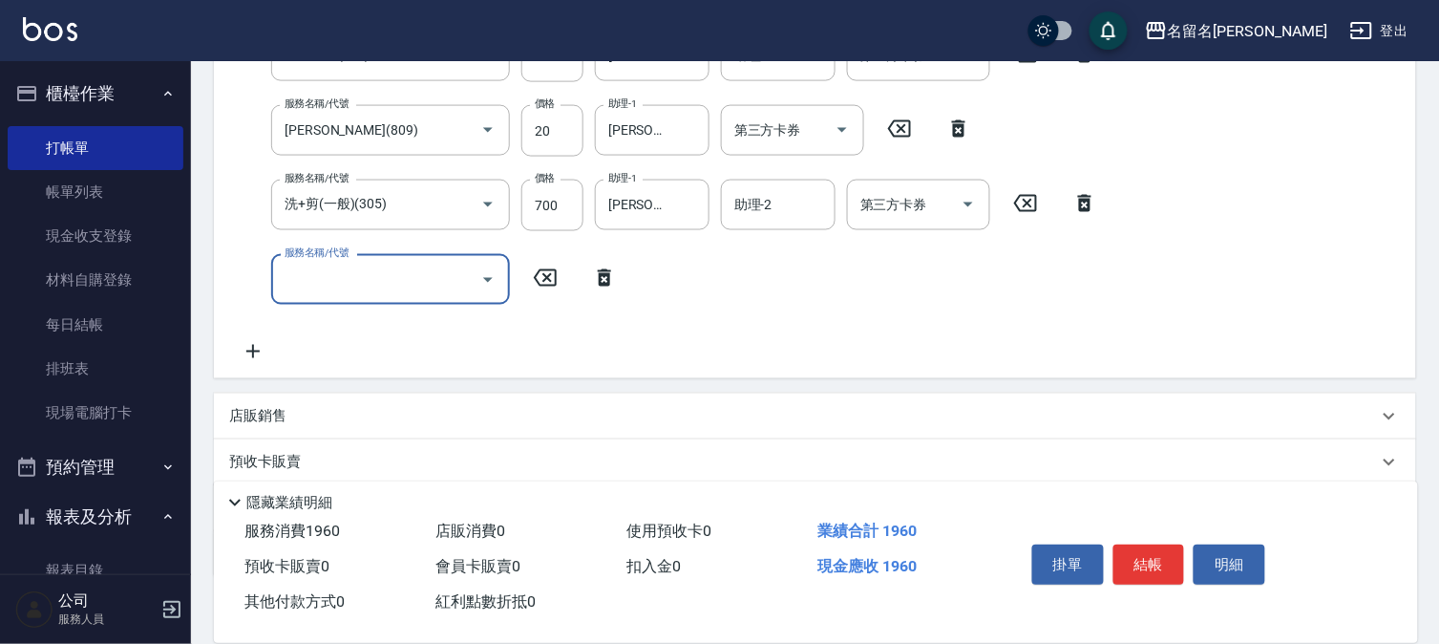
scroll to position [670, 0]
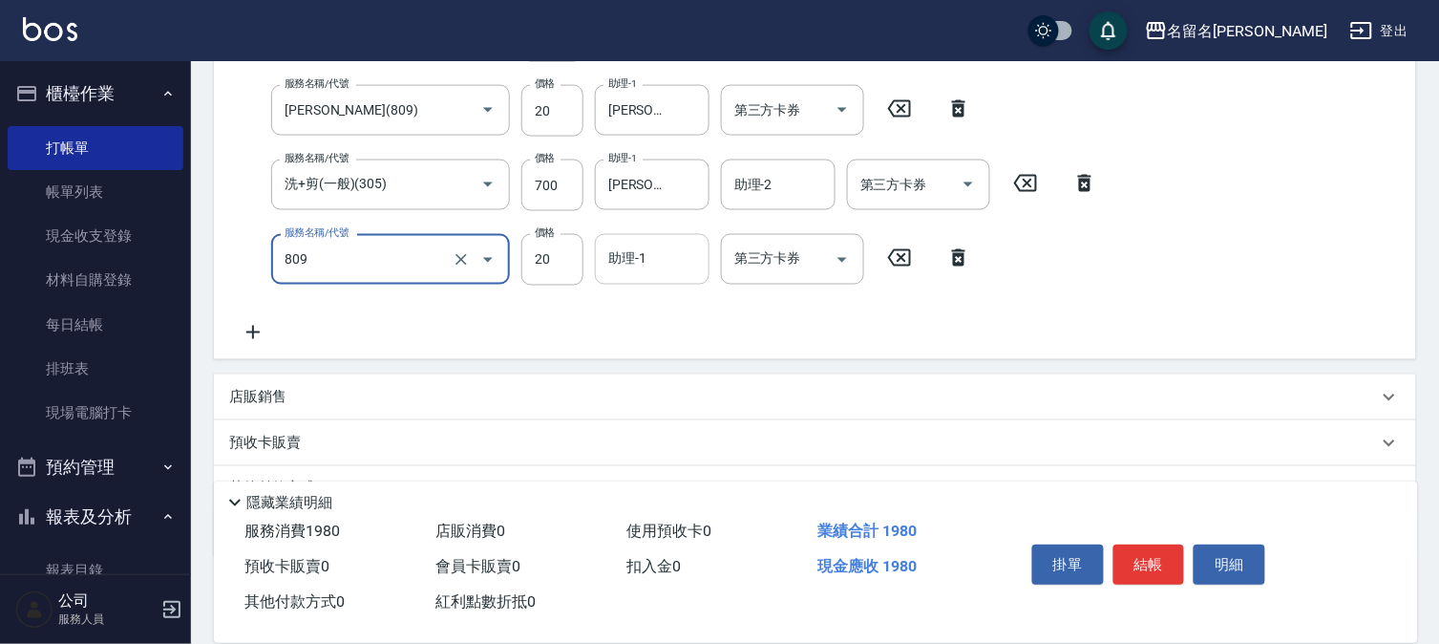
type input "[PERSON_NAME](809)"
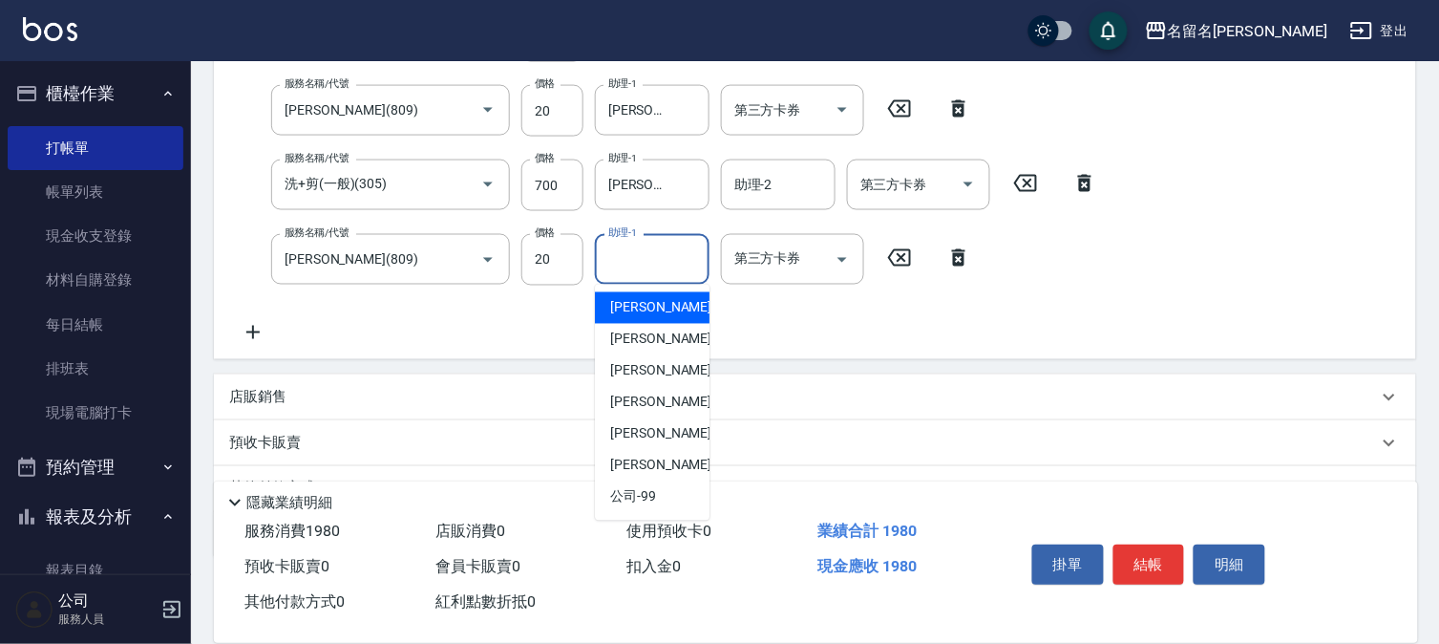
click at [662, 266] on input "助理-1" at bounding box center [652, 259] width 97 height 33
click at [646, 302] on span "[PERSON_NAME]-1" at bounding box center [666, 308] width 113 height 20
type input "[PERSON_NAME]-1"
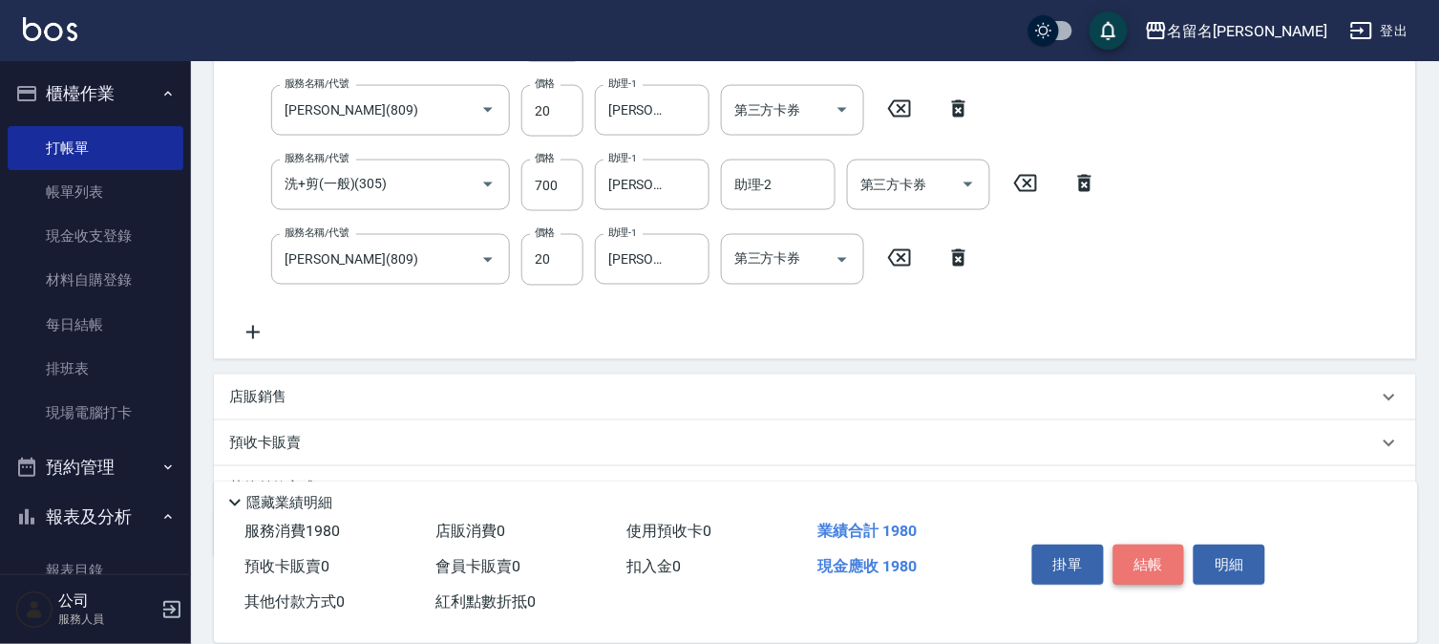
click at [1122, 544] on button "結帳" at bounding box center [1150, 564] width 72 height 40
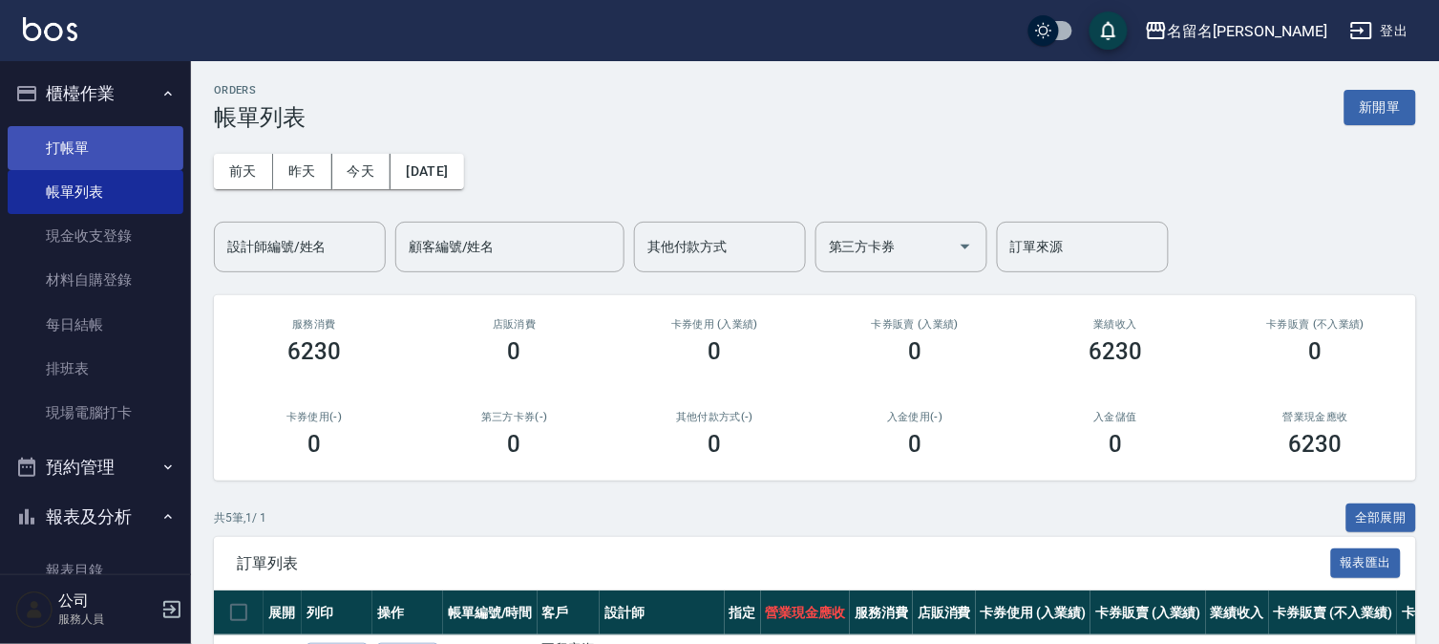
click at [147, 145] on link "打帳單" at bounding box center [96, 148] width 176 height 44
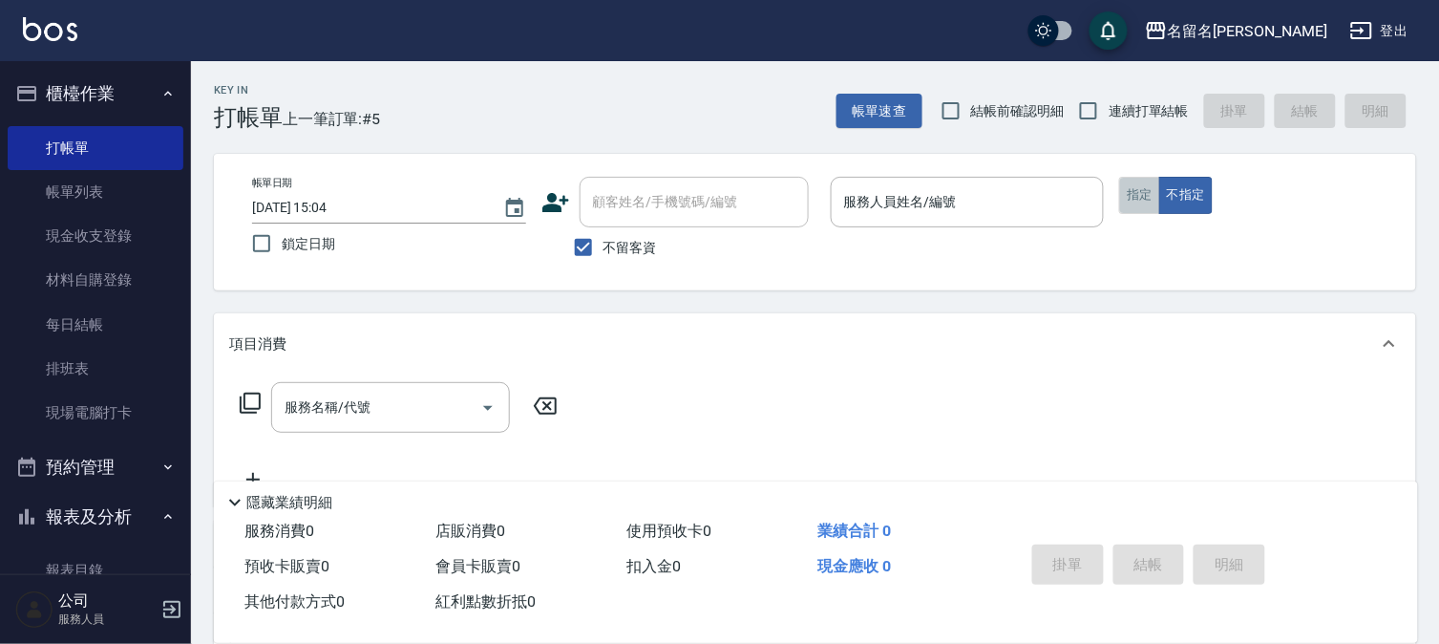
click at [1130, 191] on button "指定" at bounding box center [1139, 195] width 41 height 37
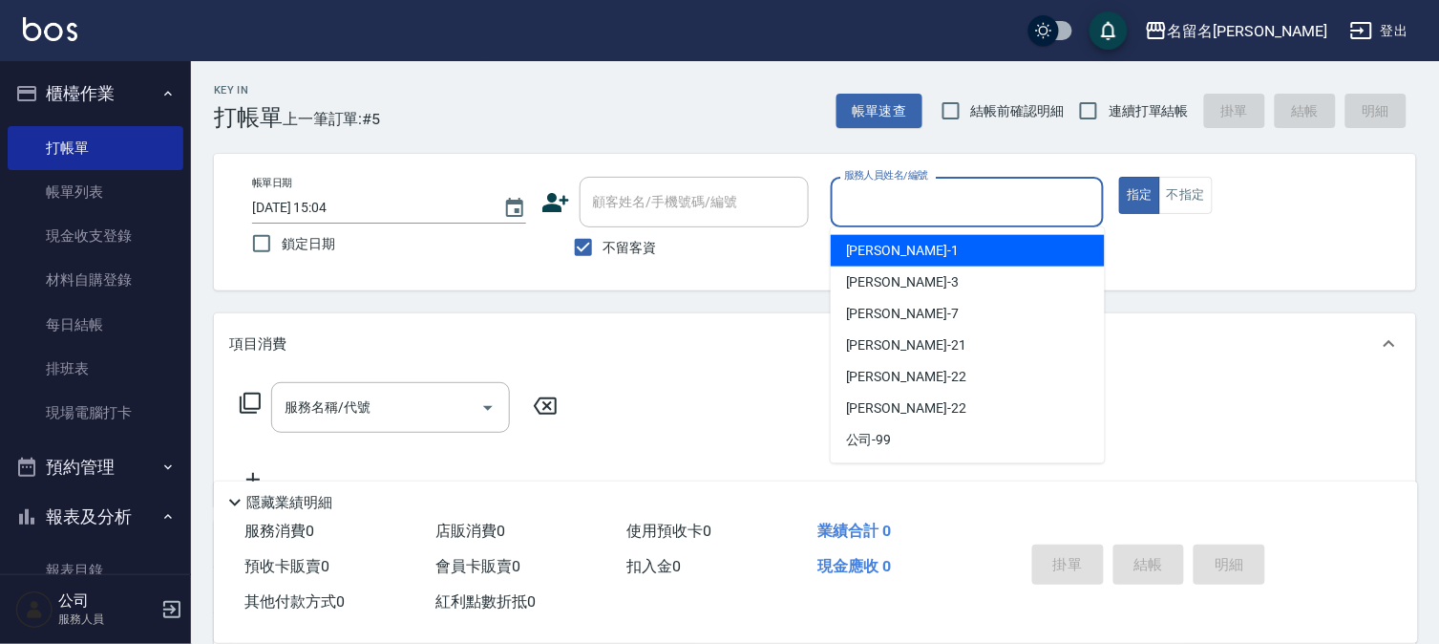
click at [1001, 210] on input "服務人員姓名/編號" at bounding box center [968, 201] width 257 height 33
click at [1044, 205] on input "服務人員姓名/編號" at bounding box center [968, 201] width 257 height 33
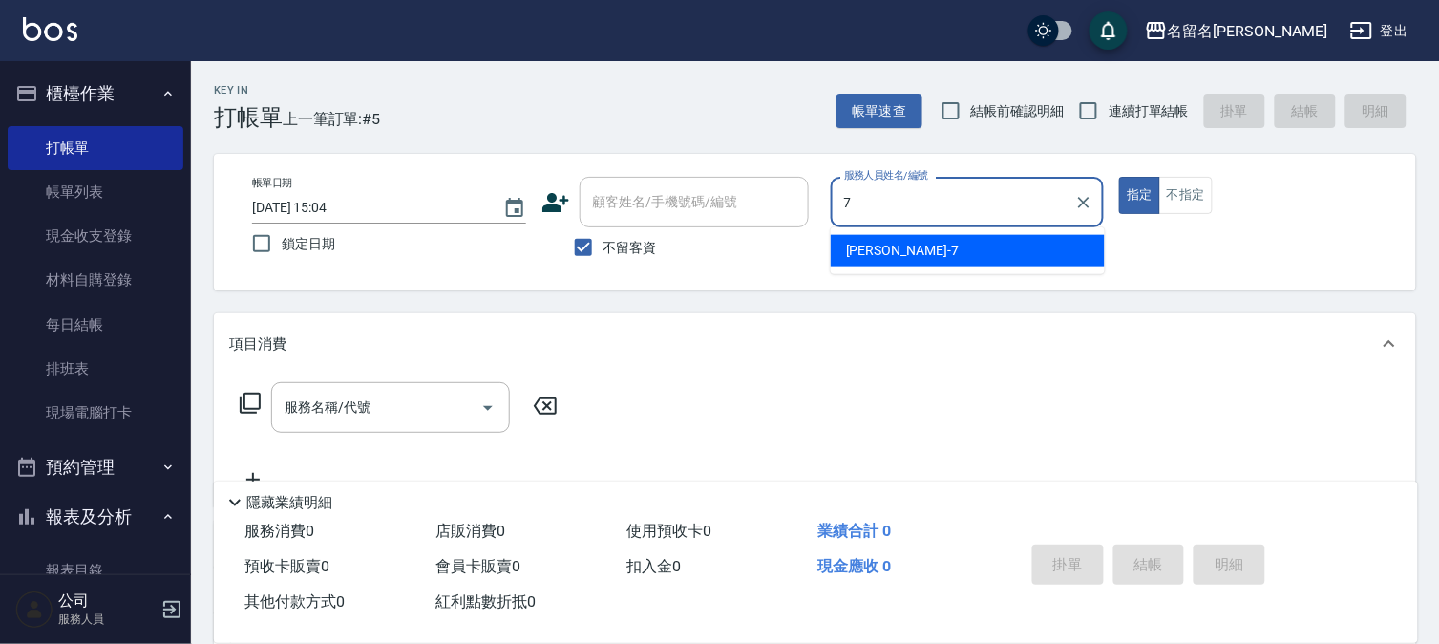
type input "[PERSON_NAME]-7"
type button "true"
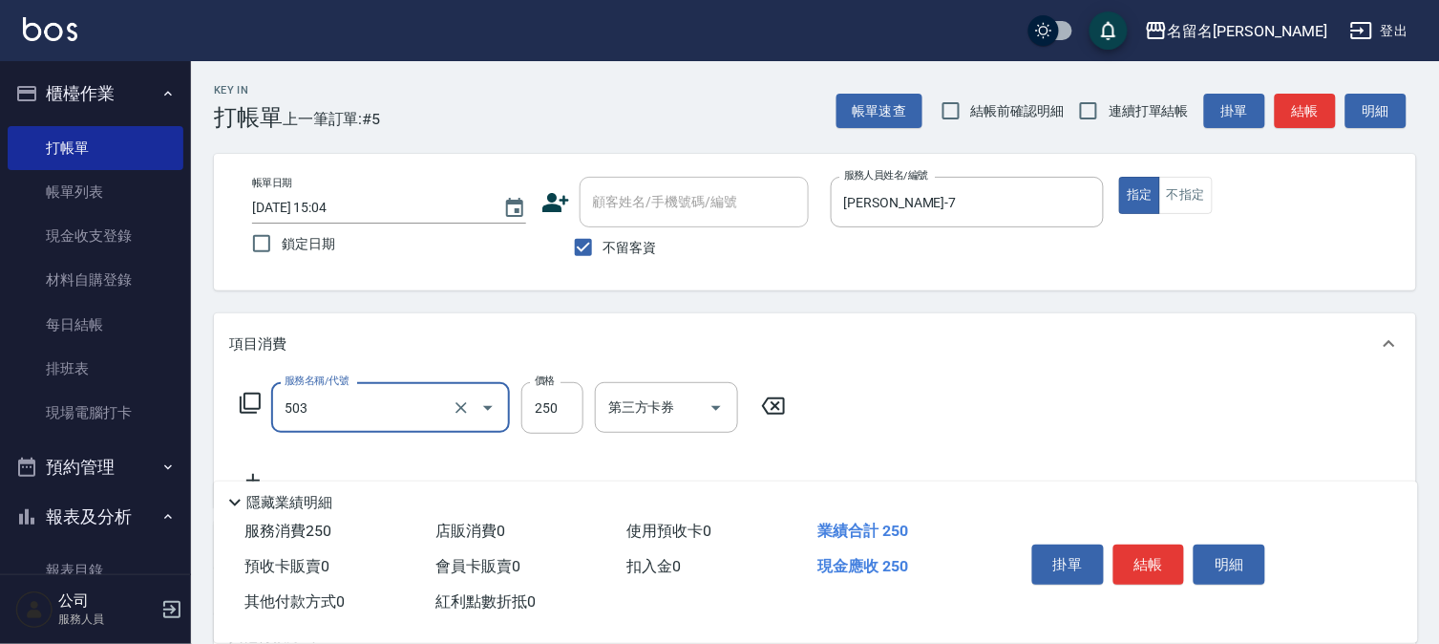
type input "指定洗髮(503)"
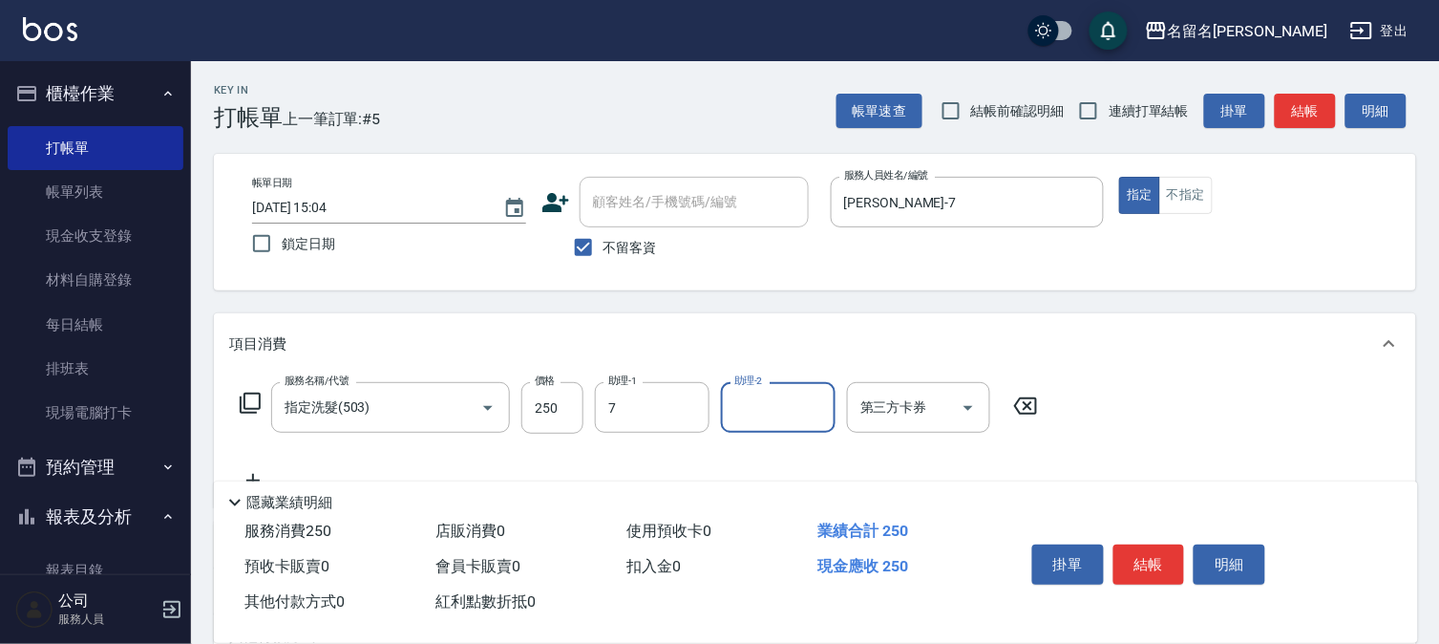
type input "[PERSON_NAME]-7"
click at [1148, 547] on button "結帳" at bounding box center [1150, 564] width 72 height 40
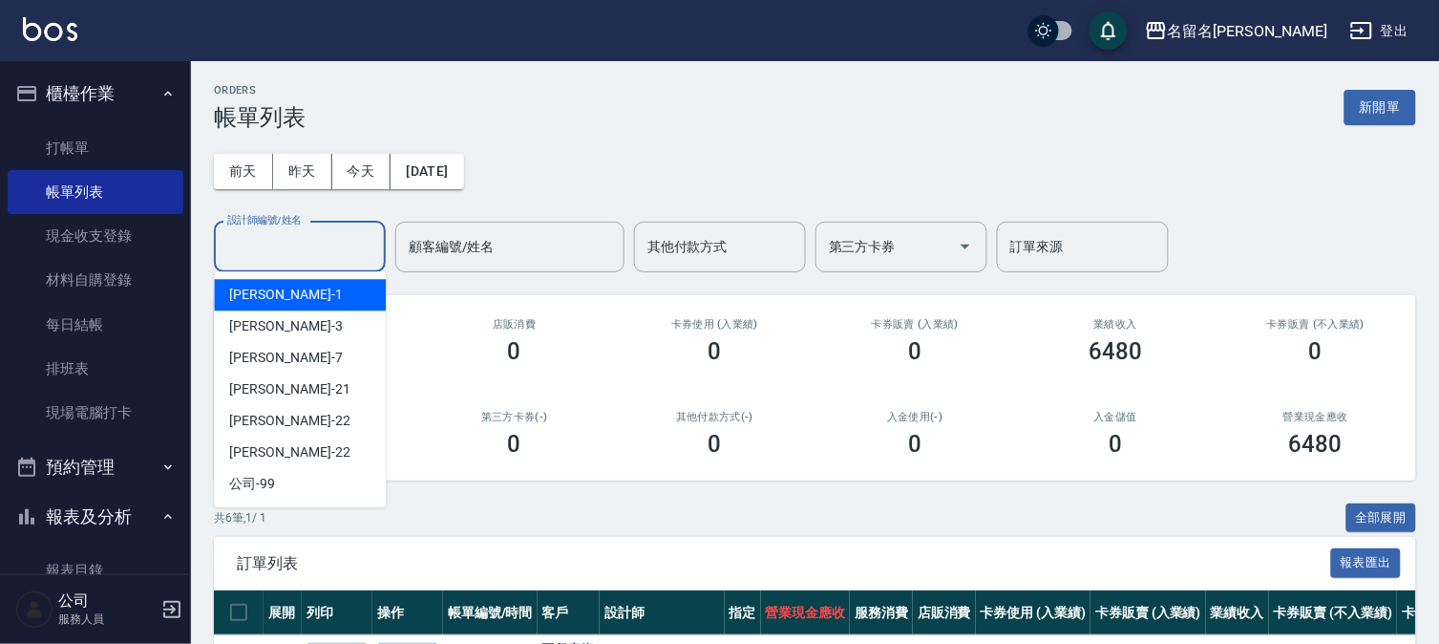
drag, startPoint x: 356, startPoint y: 243, endPoint x: 344, endPoint y: 310, distance: 68.9
click at [355, 243] on input "設計師編號/姓名" at bounding box center [300, 246] width 155 height 33
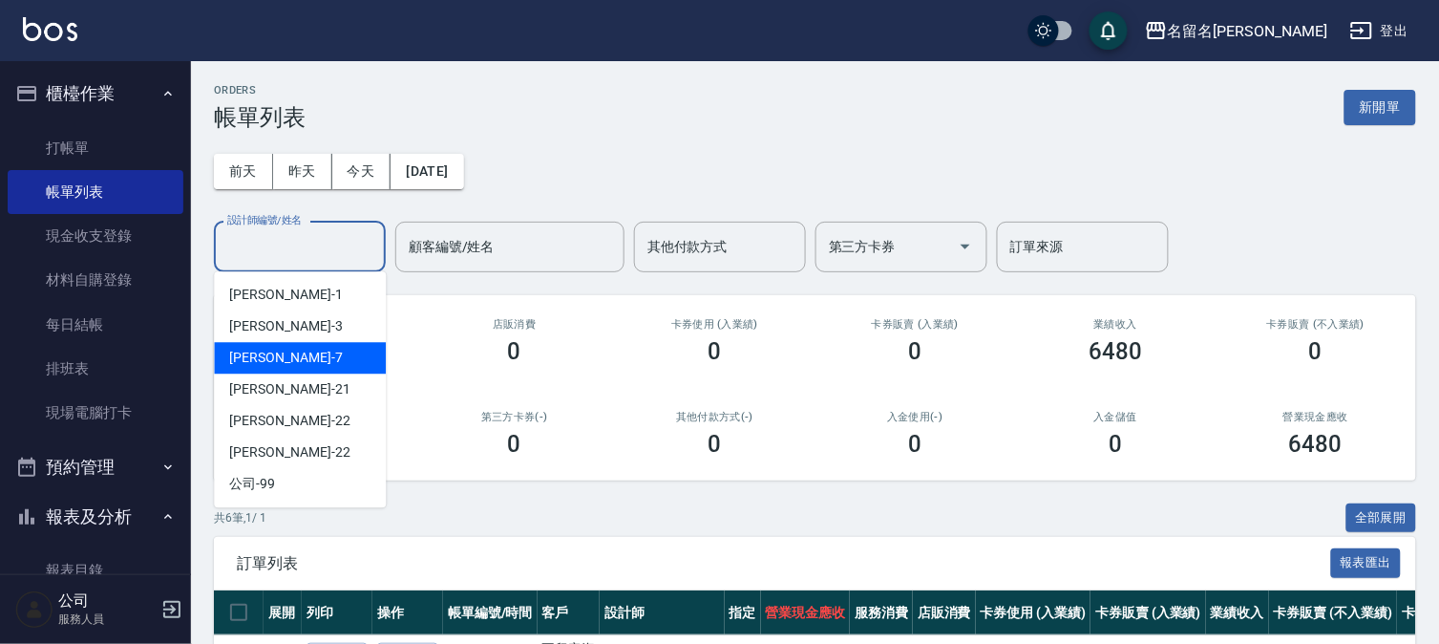
click at [329, 349] on div "[PERSON_NAME]-7" at bounding box center [300, 358] width 172 height 32
type input "[PERSON_NAME]-7"
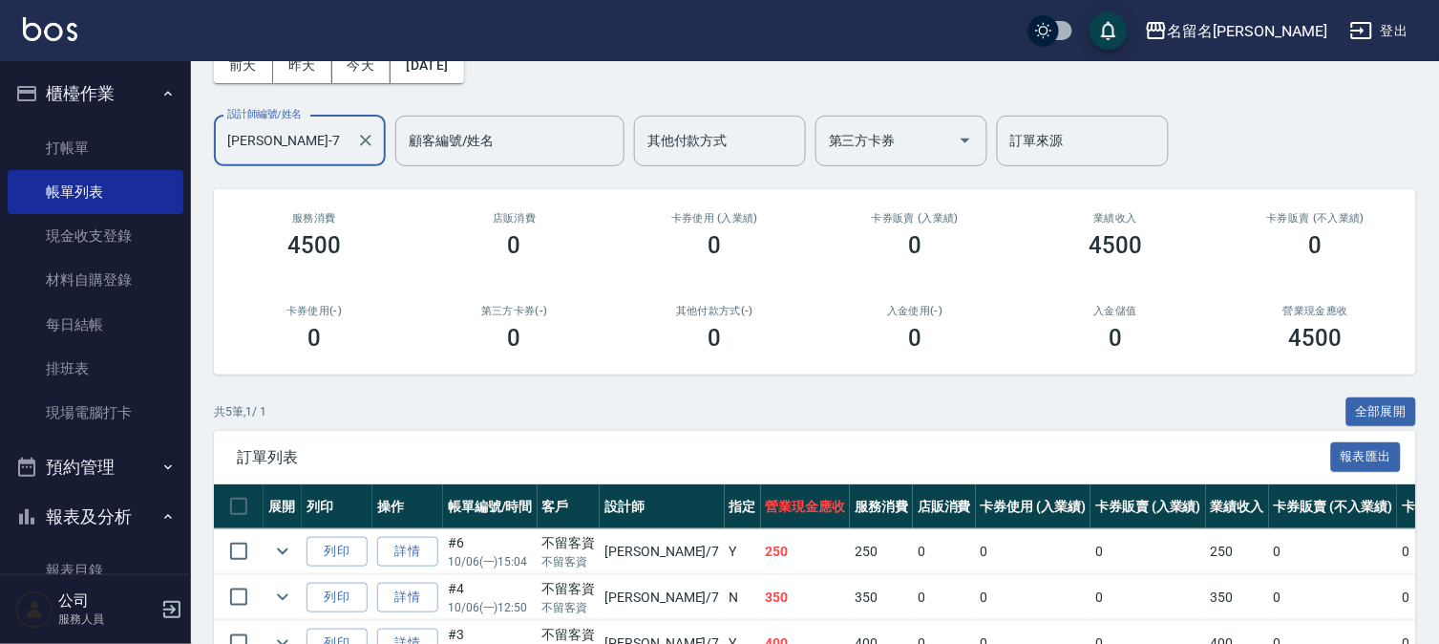
scroll to position [212, 0]
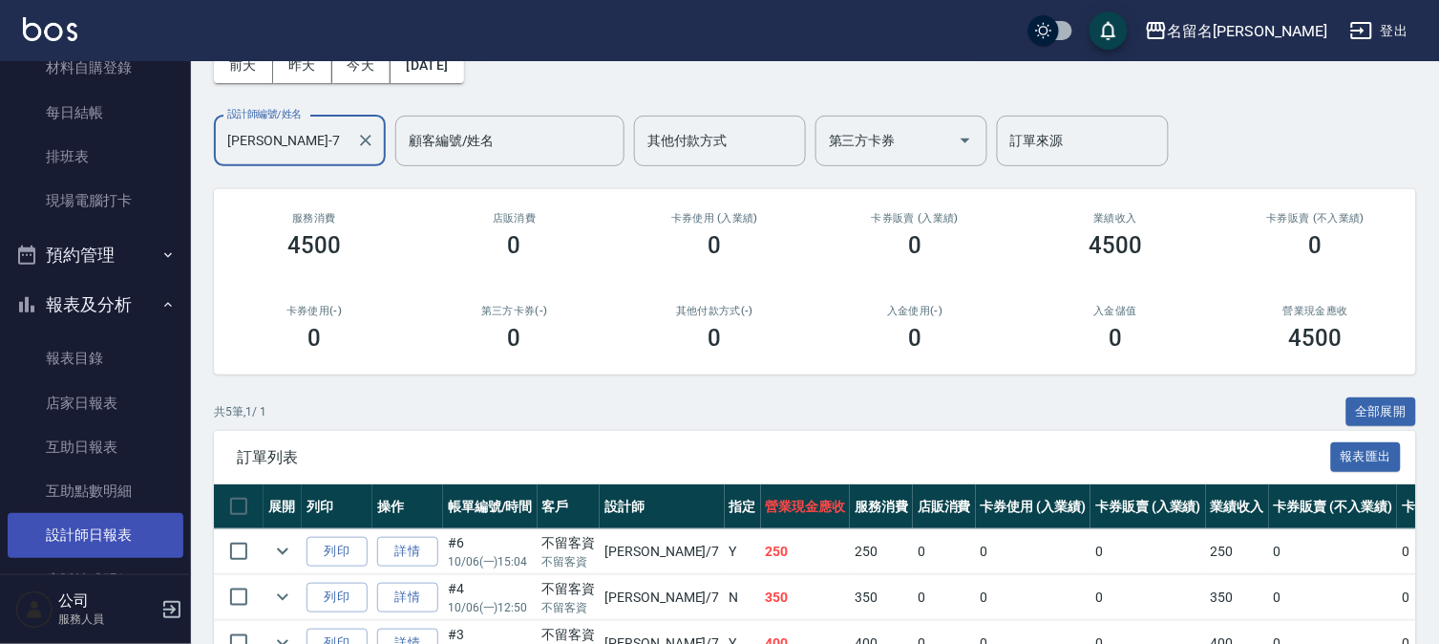
click at [79, 527] on link "設計師日報表" at bounding box center [96, 535] width 176 height 44
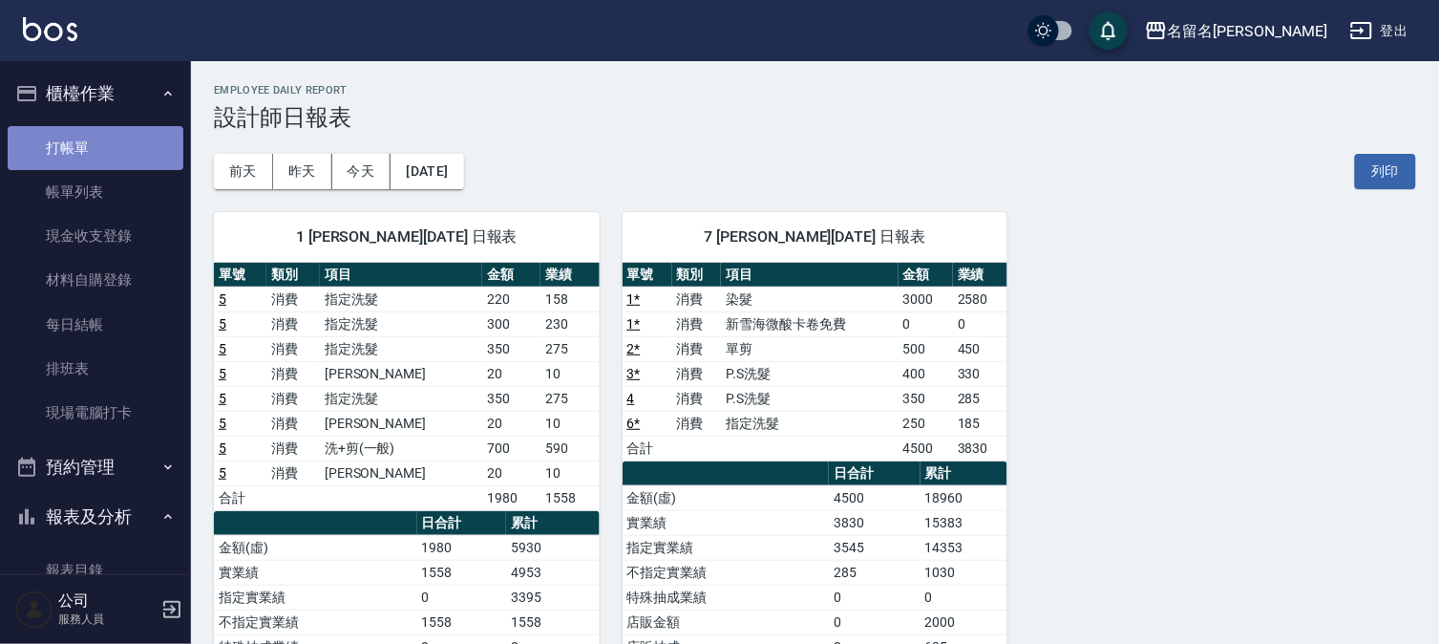
click at [155, 155] on link "打帳單" at bounding box center [96, 148] width 176 height 44
